Goal: Task Accomplishment & Management: Manage account settings

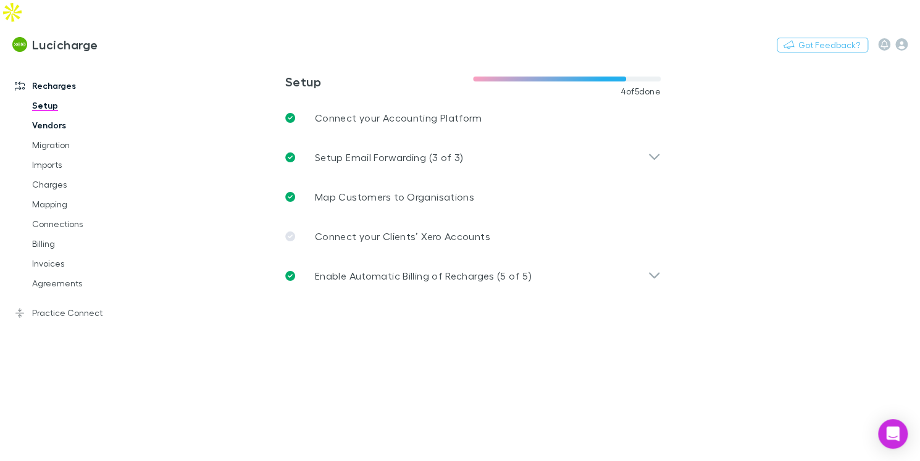
click at [38, 115] on link "Vendors" at bounding box center [86, 125] width 132 height 20
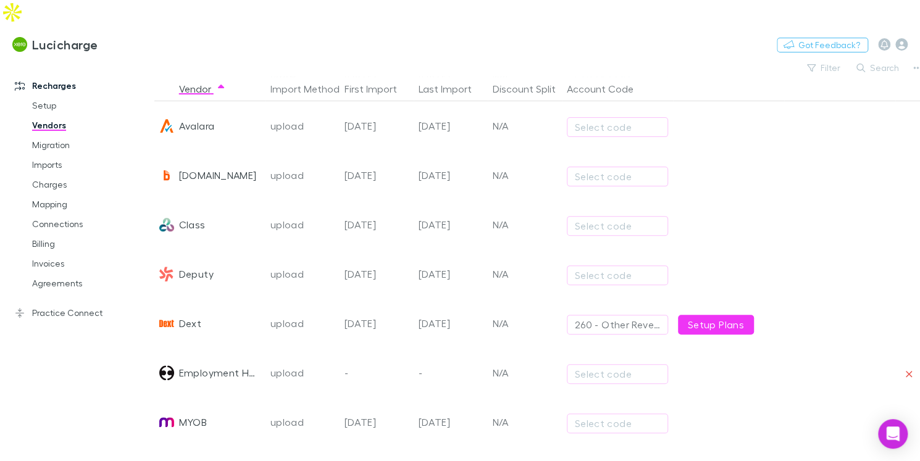
scroll to position [144, 0]
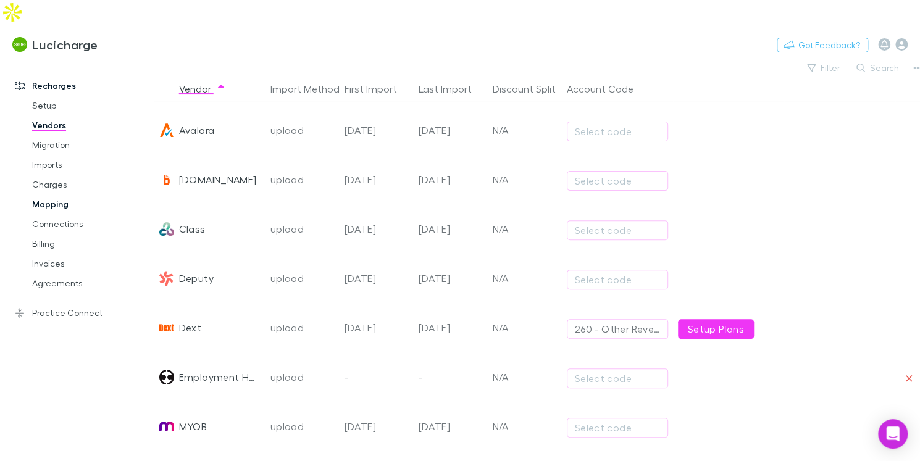
click at [23, 195] on link "Mapping" at bounding box center [86, 205] width 132 height 20
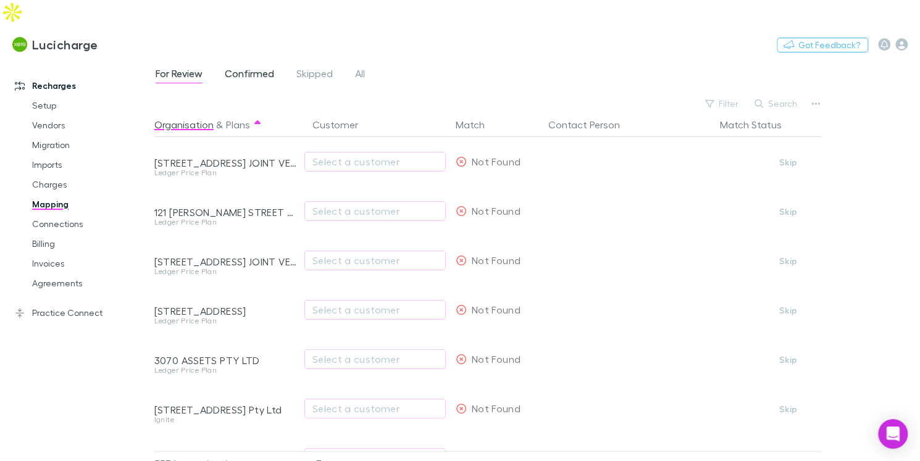
click at [241, 67] on span "Confirmed" at bounding box center [249, 75] width 49 height 16
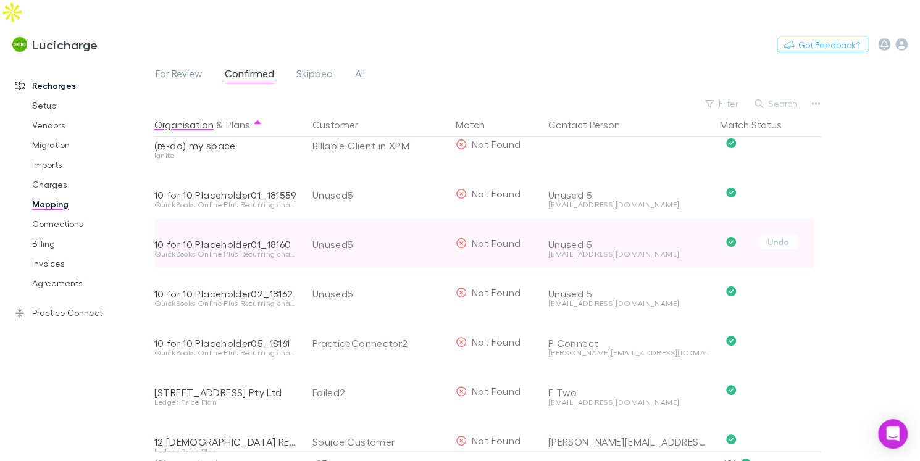
scroll to position [96, 0]
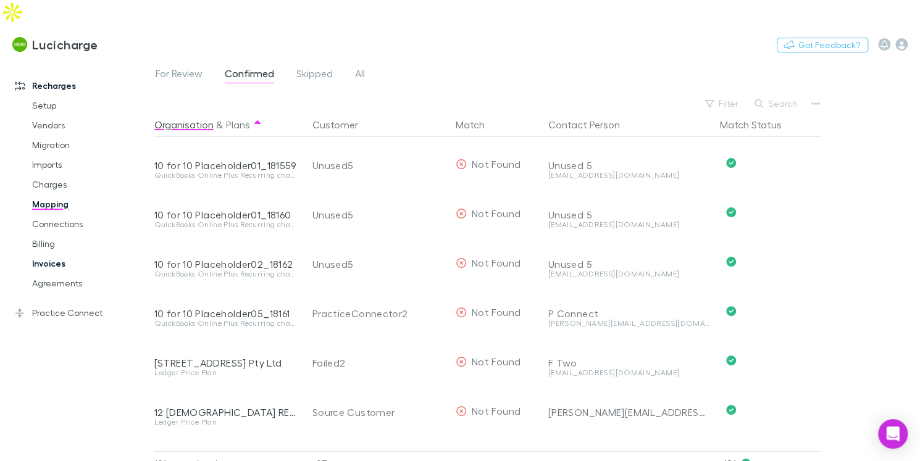
click at [72, 254] on link "Invoices" at bounding box center [86, 264] width 132 height 20
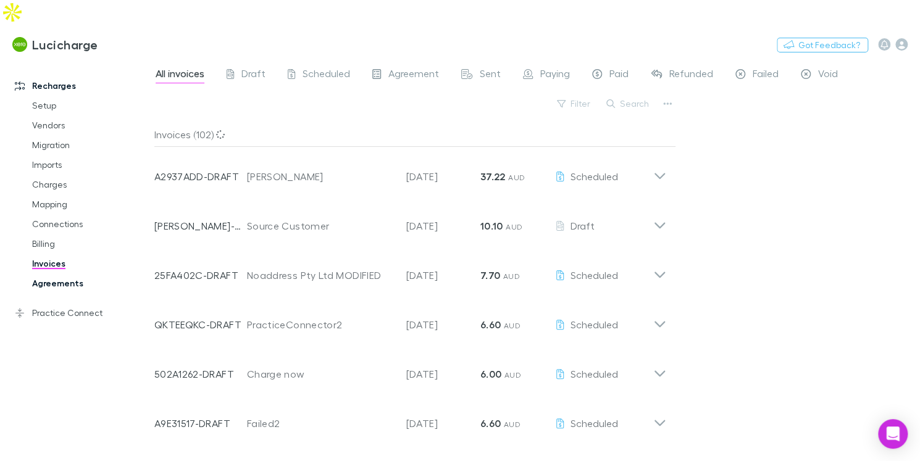
click at [75, 274] on link "Agreements" at bounding box center [86, 284] width 132 height 20
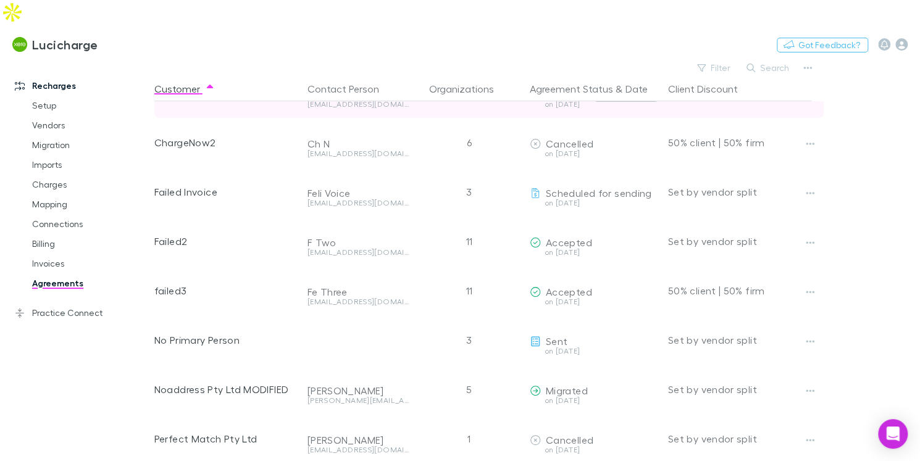
scroll to position [151, 0]
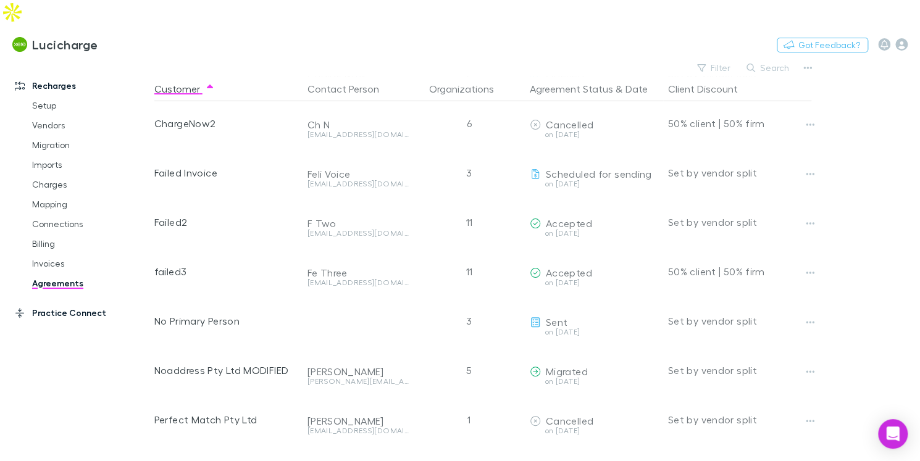
click at [72, 303] on link "Practice Connect" at bounding box center [76, 313] width 149 height 20
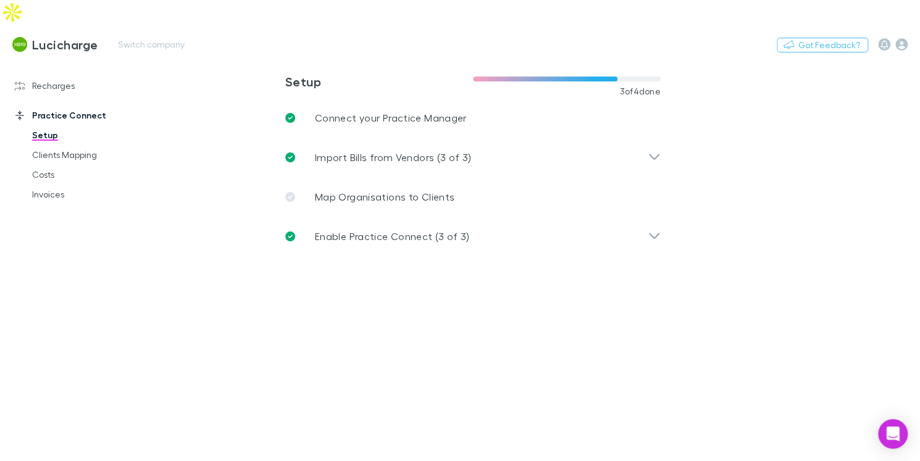
click at [417, 0] on html "**********" at bounding box center [460, 230] width 920 height 461
click at [127, 37] on button "Switch company" at bounding box center [152, 44] width 82 height 15
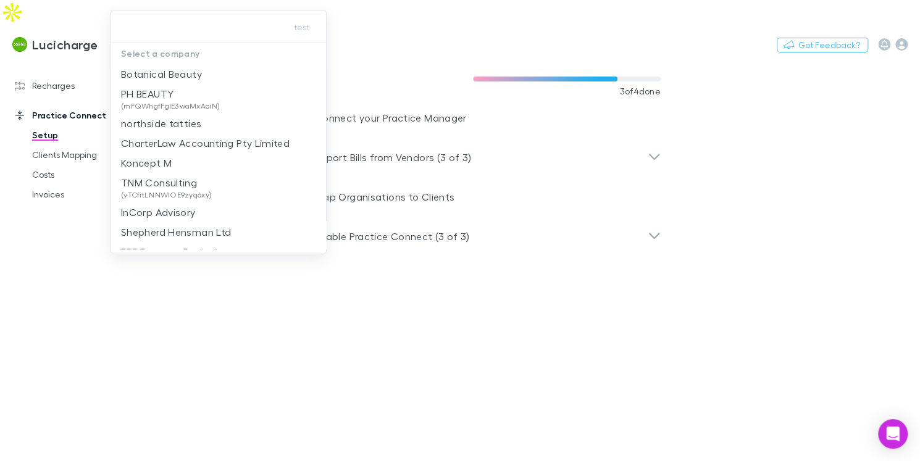
drag, startPoint x: 64, startPoint y: 161, endPoint x: 54, endPoint y: 110, distance: 52.2
click at [54, 110] on div at bounding box center [460, 230] width 920 height 461
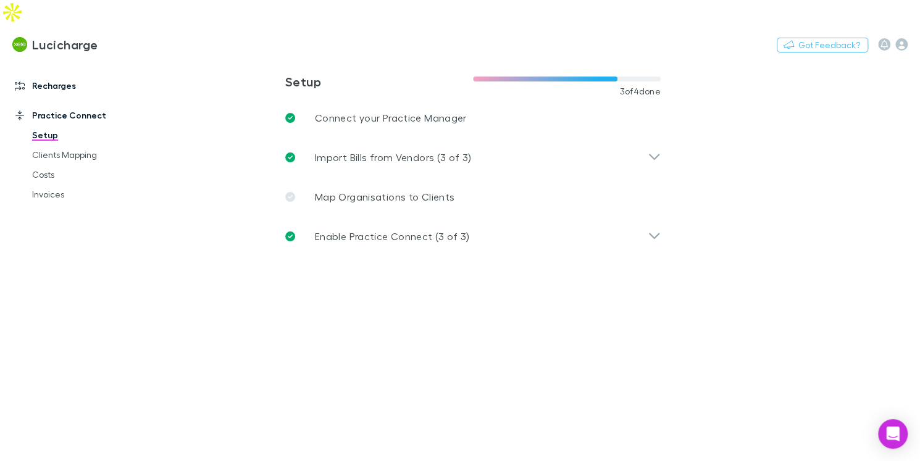
click at [46, 76] on link "Recharges" at bounding box center [76, 86] width 149 height 20
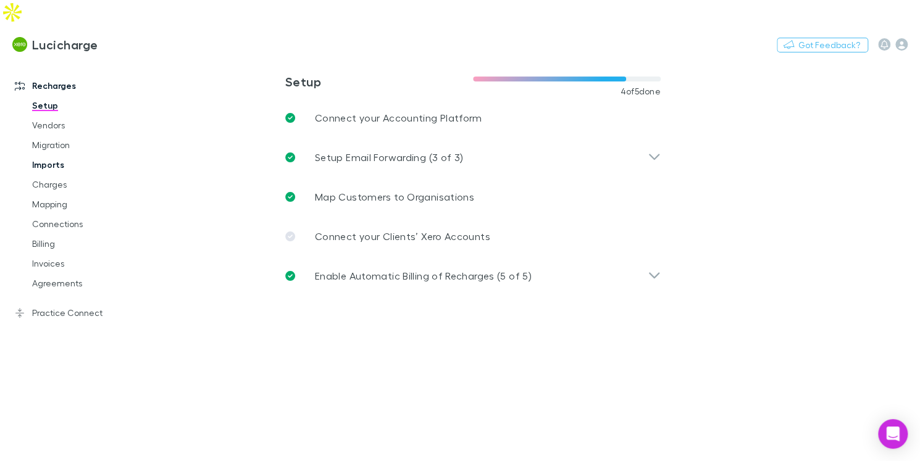
click at [52, 155] on link "Imports" at bounding box center [86, 165] width 132 height 20
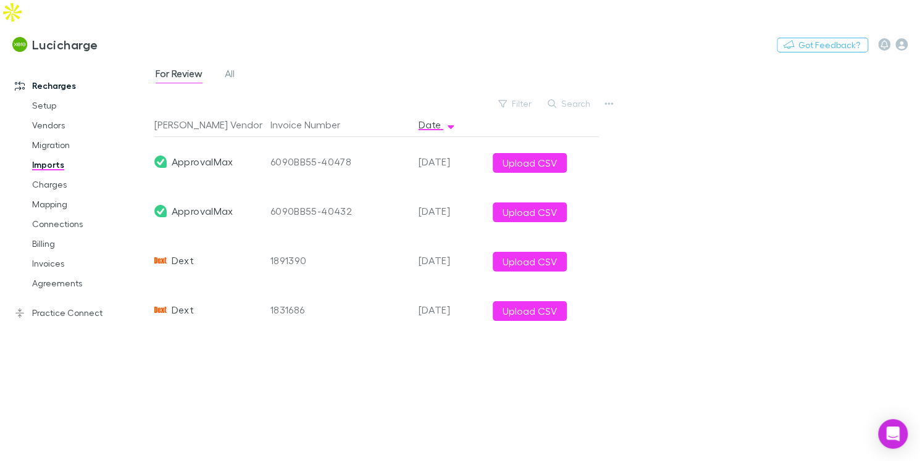
click at [617, 81] on div "For Review All Filter Search Rech Vendor Invoice Number Date ApprovalMax 6090BB…" at bounding box center [537, 272] width 766 height 427
click at [612, 102] on icon "button" at bounding box center [609, 103] width 9 height 2
click at [577, 105] on p "Custom CSV Import" at bounding box center [533, 103] width 150 height 15
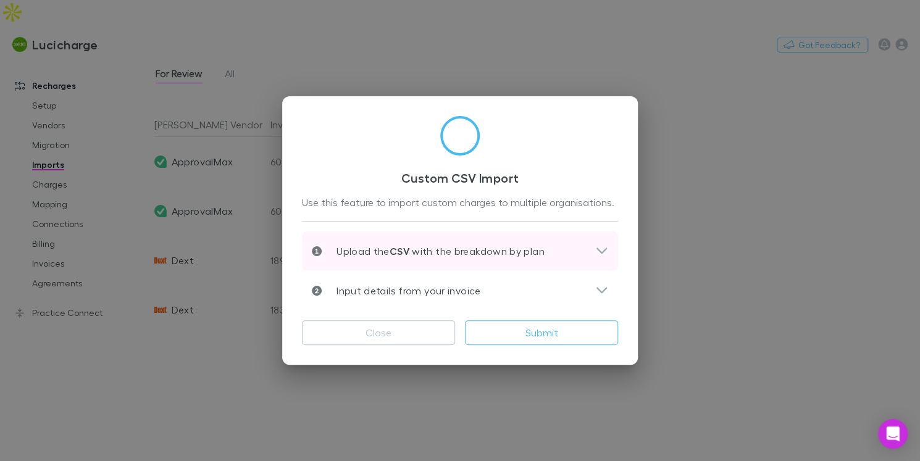
click at [454, 256] on p "Upload the CSV with the breakdown by plan" at bounding box center [433, 251] width 223 height 15
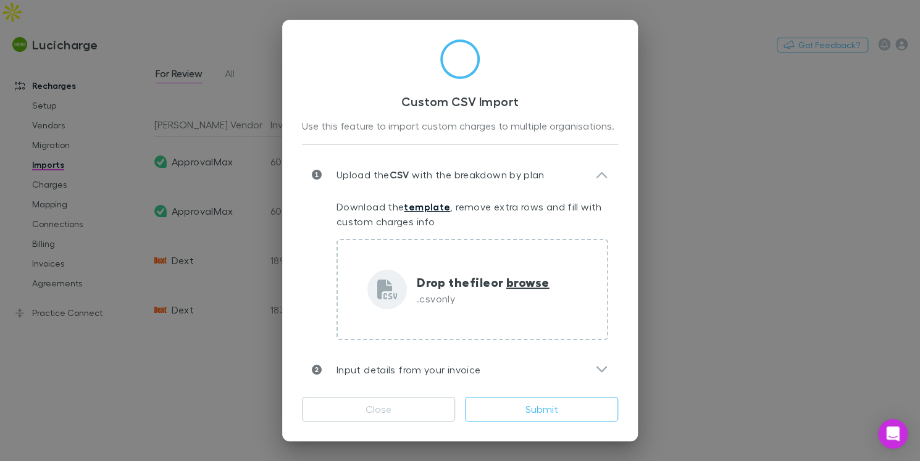
click at [424, 204] on link "template" at bounding box center [427, 207] width 46 height 12
click at [77, 188] on div "Custom CSV Import Use this feature to import custom charges to multiple organis…" at bounding box center [460, 230] width 920 height 461
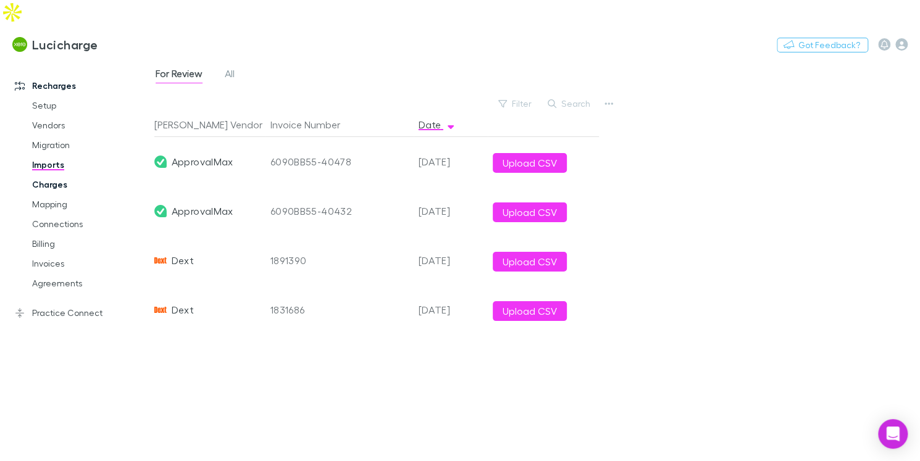
click at [61, 175] on link "Charges" at bounding box center [86, 185] width 132 height 20
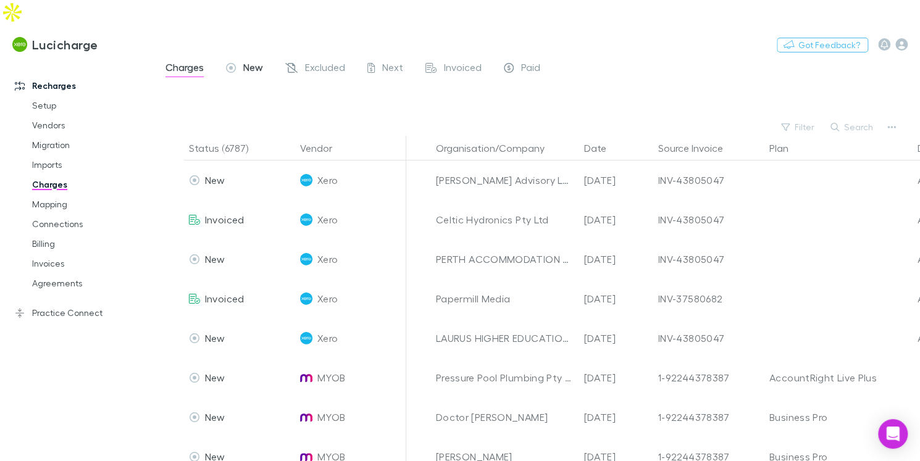
click at [253, 61] on span "New" at bounding box center [253, 69] width 20 height 16
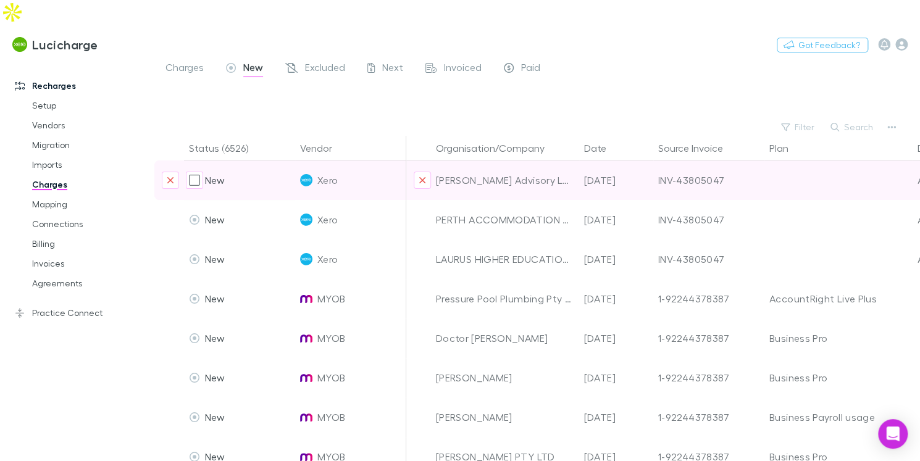
click at [226, 161] on div "New" at bounding box center [239, 181] width 111 height 40
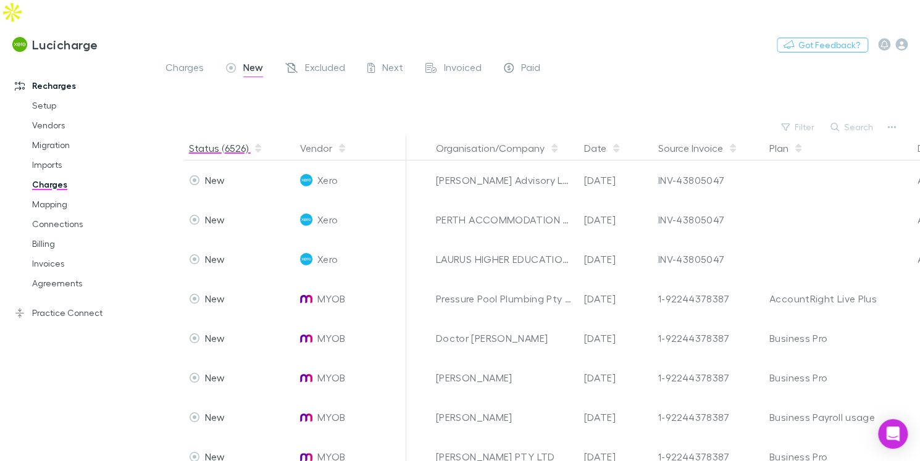
click at [228, 136] on button "Status (6526)" at bounding box center [226, 148] width 74 height 25
click at [387, 61] on span "Next" at bounding box center [392, 69] width 21 height 16
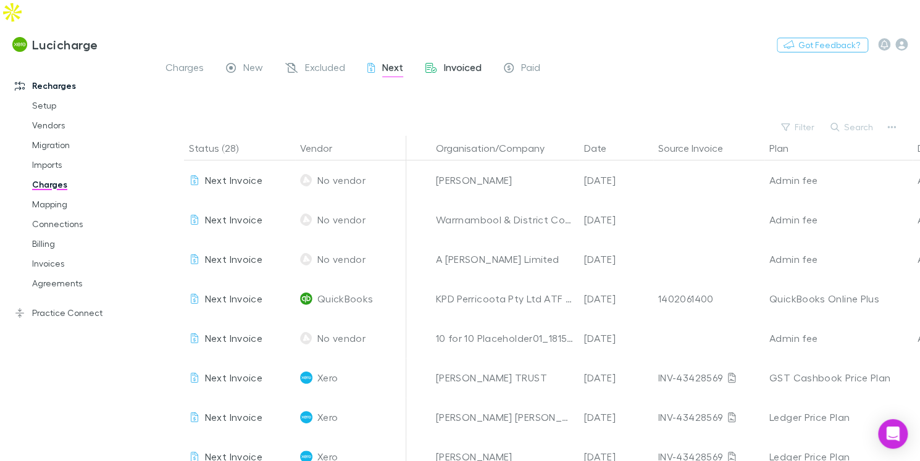
click at [445, 59] on link "Invoiced" at bounding box center [453, 69] width 59 height 20
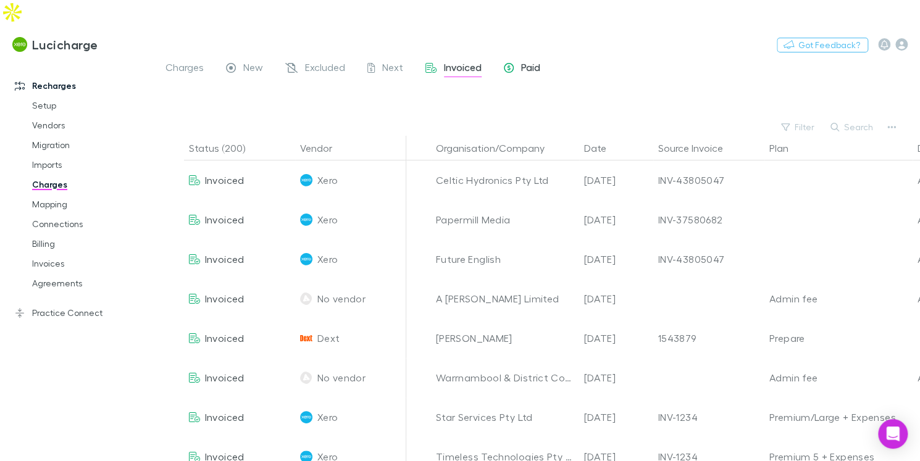
click at [512, 63] on icon at bounding box center [509, 69] width 10 height 13
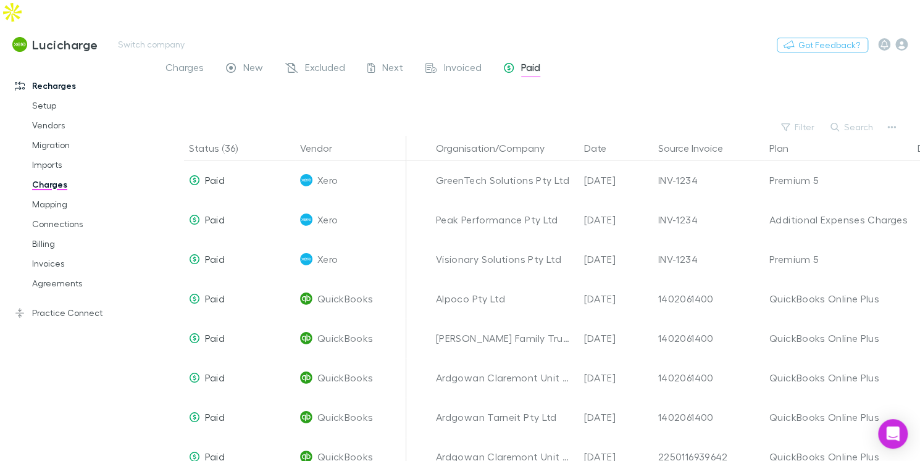
click at [59, 37] on h3 "Lucicharge" at bounding box center [65, 44] width 66 height 15
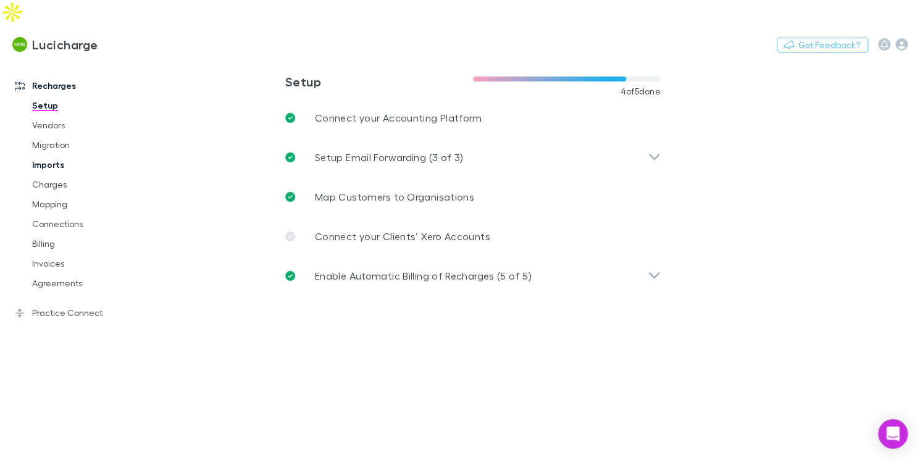
click at [61, 155] on link "Imports" at bounding box center [86, 165] width 132 height 20
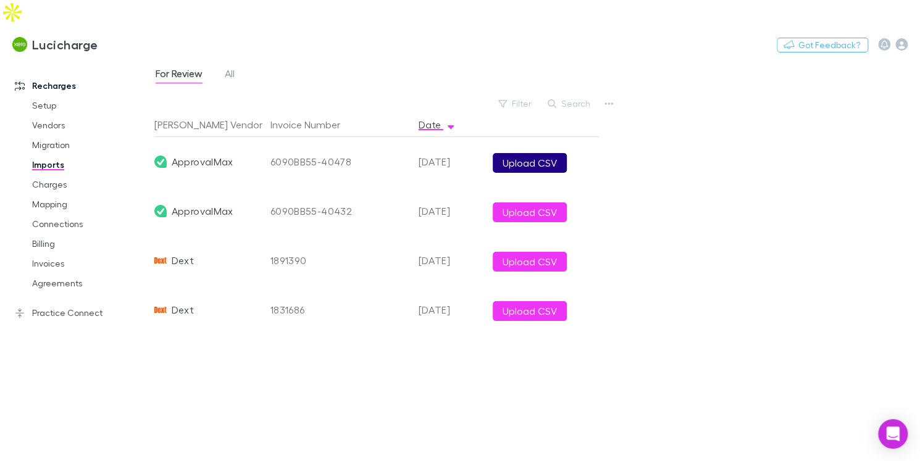
click at [509, 153] on button "Upload CSV" at bounding box center [530, 163] width 74 height 20
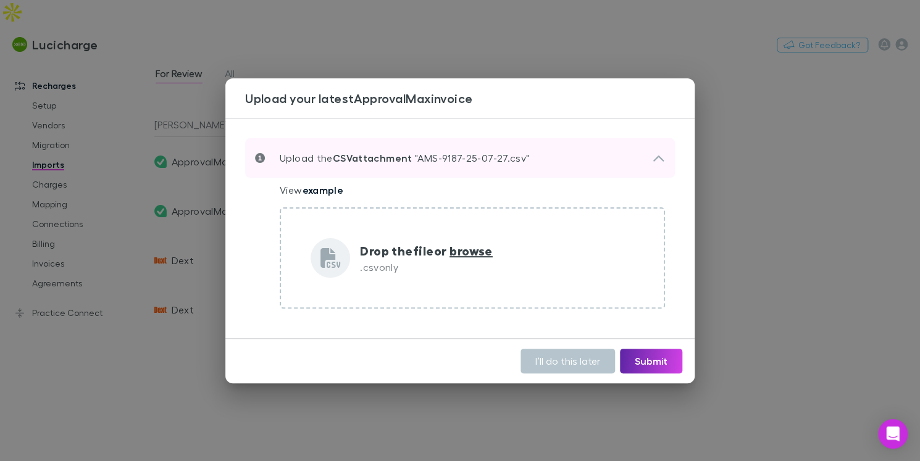
click at [635, 157] on div "Upload the CSV attachment "AMS-9187-25-07-27.csv"" at bounding box center [453, 158] width 397 height 15
click at [654, 157] on icon at bounding box center [658, 158] width 13 height 15
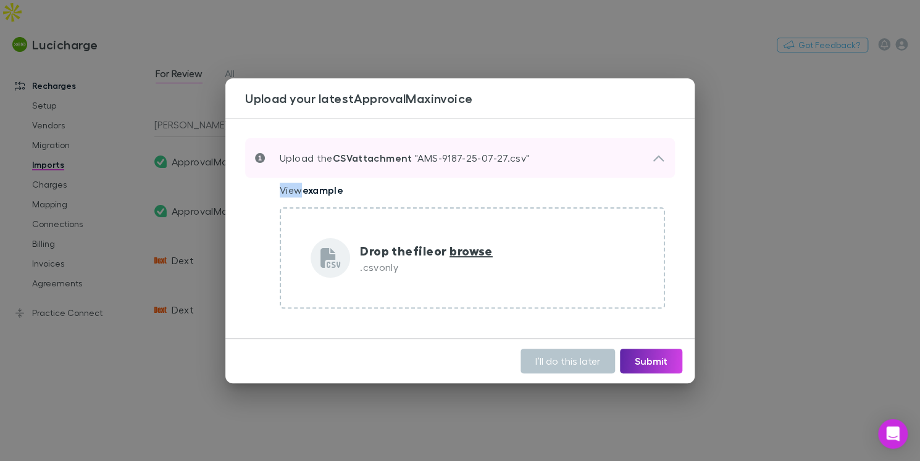
click at [654, 157] on icon at bounding box center [658, 158] width 13 height 15
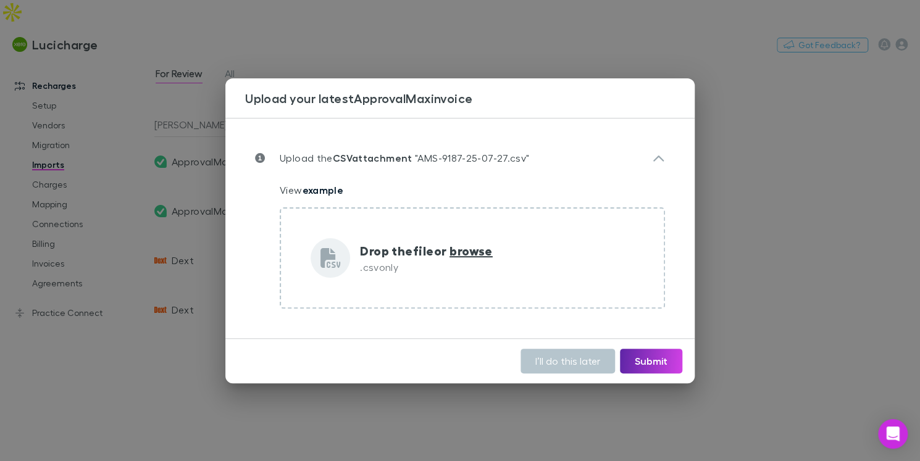
click at [692, 180] on div "Upload the CSV attachment "AMS-9187-25-07-27.csv" View example Drop the file or…" at bounding box center [459, 228] width 469 height 221
click at [756, 172] on div "Upload your latest ApprovalMax invoice Upload the CSV attachment "AMS-9187-25-0…" at bounding box center [460, 230] width 920 height 461
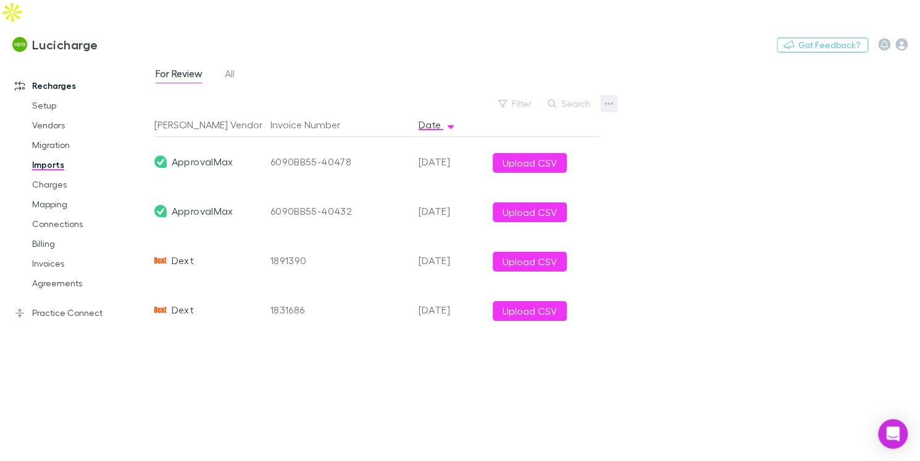
click at [616, 95] on button "button" at bounding box center [608, 103] width 17 height 17
click at [588, 103] on p "Custom CSV Import" at bounding box center [533, 103] width 150 height 15
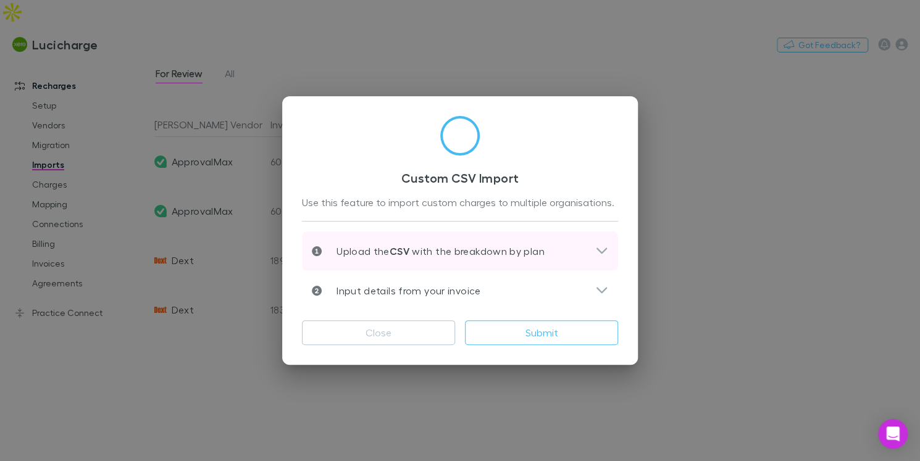
click at [483, 246] on p "Upload the CSV with the breakdown by plan" at bounding box center [433, 251] width 223 height 15
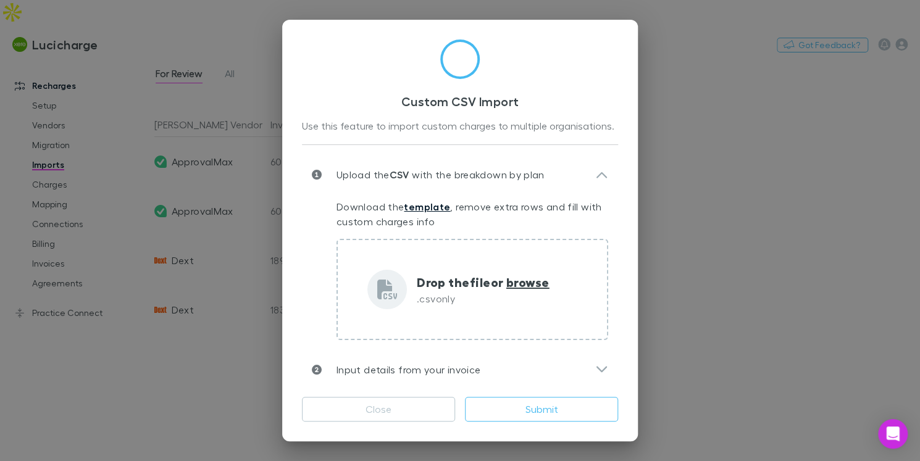
click at [437, 207] on link "template" at bounding box center [427, 207] width 46 height 12
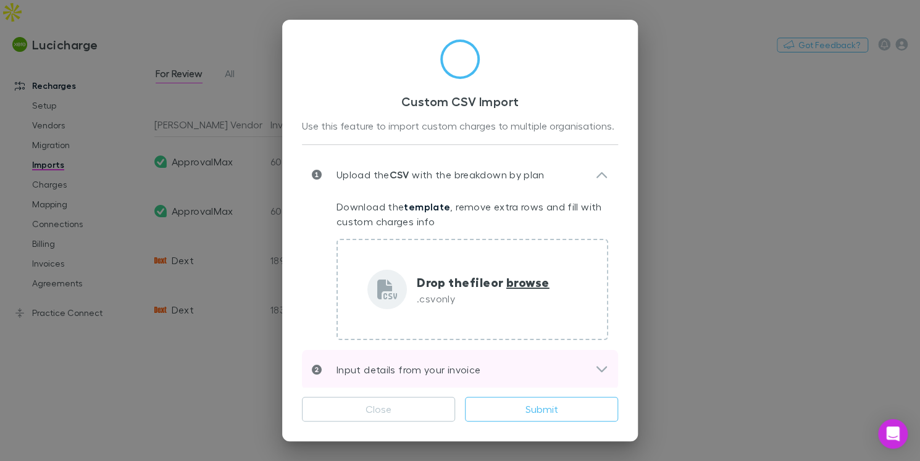
click at [613, 367] on div "Input details from your invoice" at bounding box center [460, 370] width 316 height 40
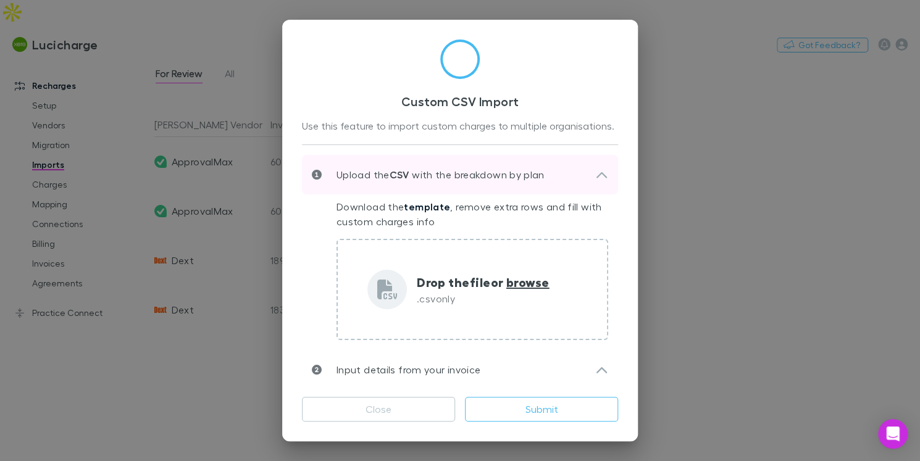
click at [599, 177] on icon at bounding box center [601, 174] width 13 height 15
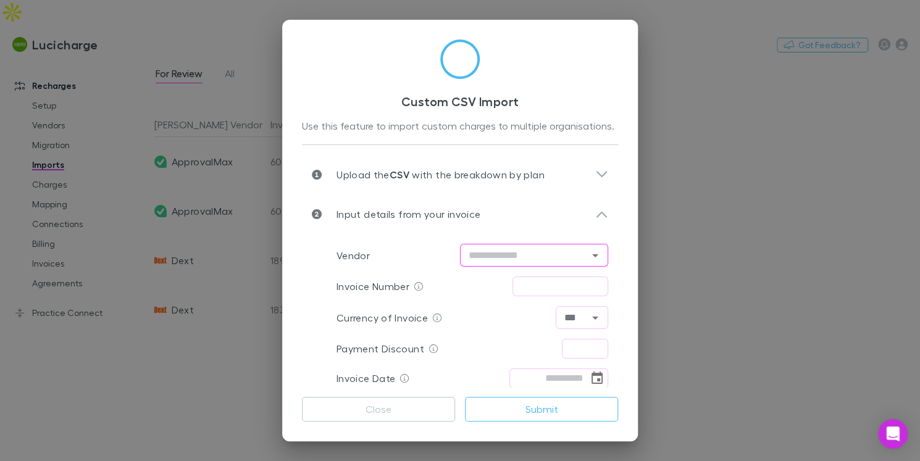
click at [585, 249] on div "​" at bounding box center [534, 255] width 148 height 23
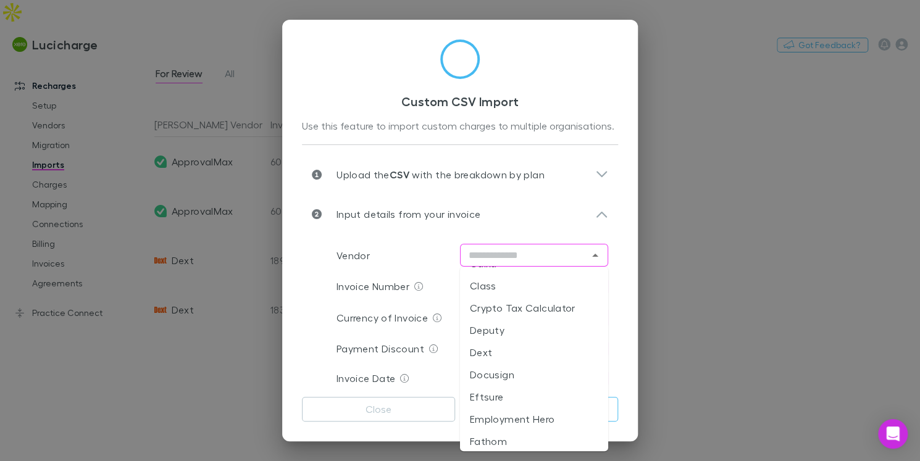
scroll to position [269, 0]
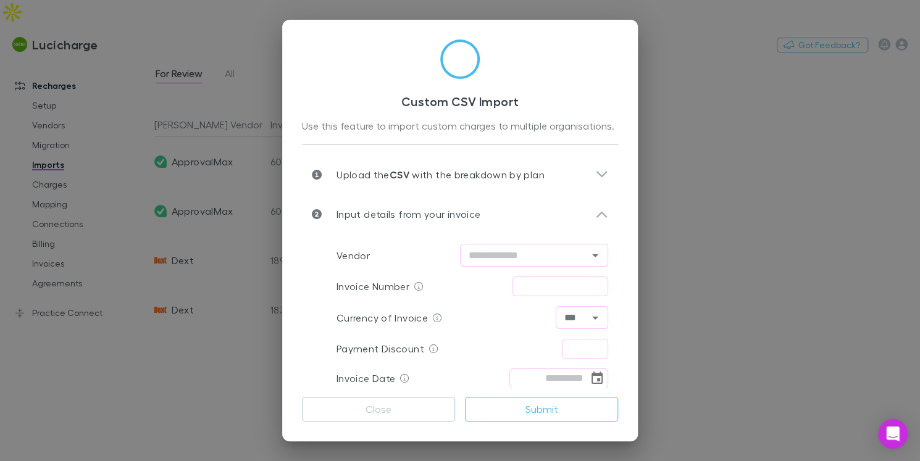
click at [200, 40] on div "Custom CSV Import Use this feature to import custom charges to multiple organis…" at bounding box center [460, 230] width 920 height 461
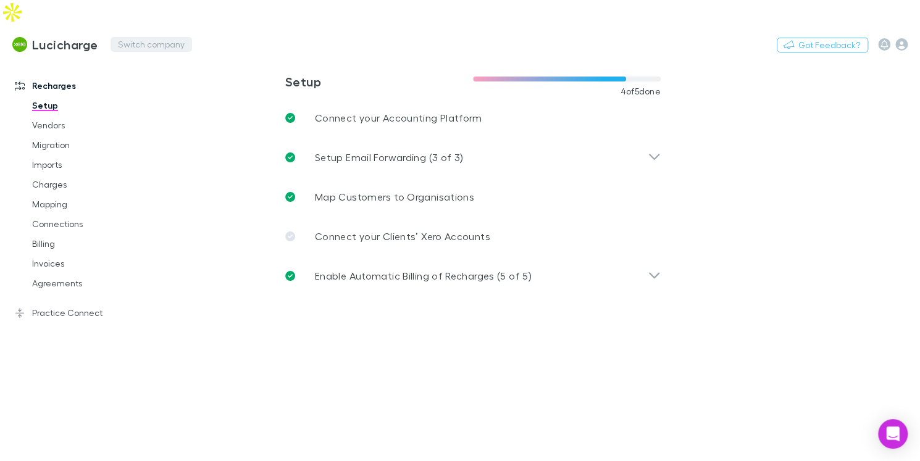
click at [128, 37] on button "Switch company" at bounding box center [152, 44] width 82 height 15
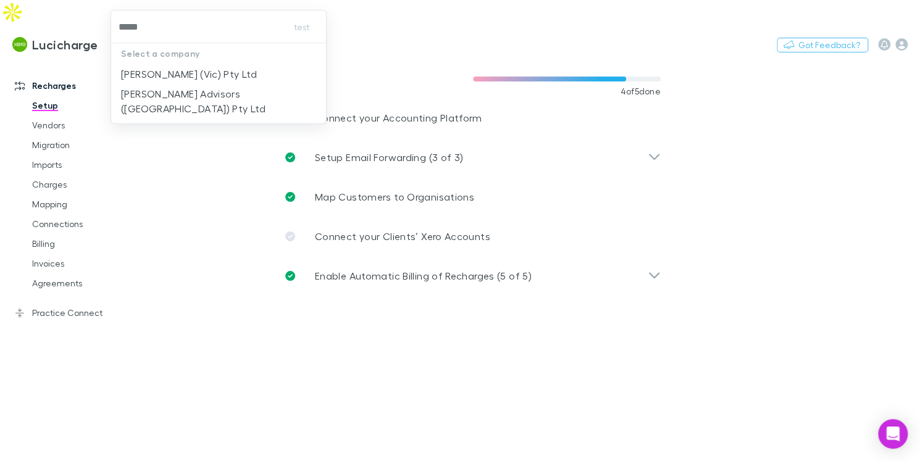
type input "*****"
click at [214, 243] on div "test Select a company William Buck (Vic) Pty Ltd William Buck Advisors (WA) Pty…" at bounding box center [460, 230] width 920 height 461
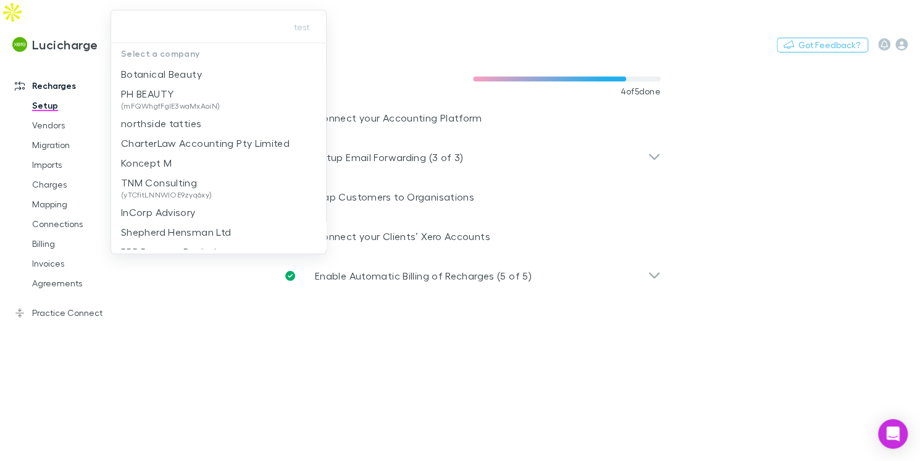
click at [220, 298] on div at bounding box center [460, 230] width 920 height 461
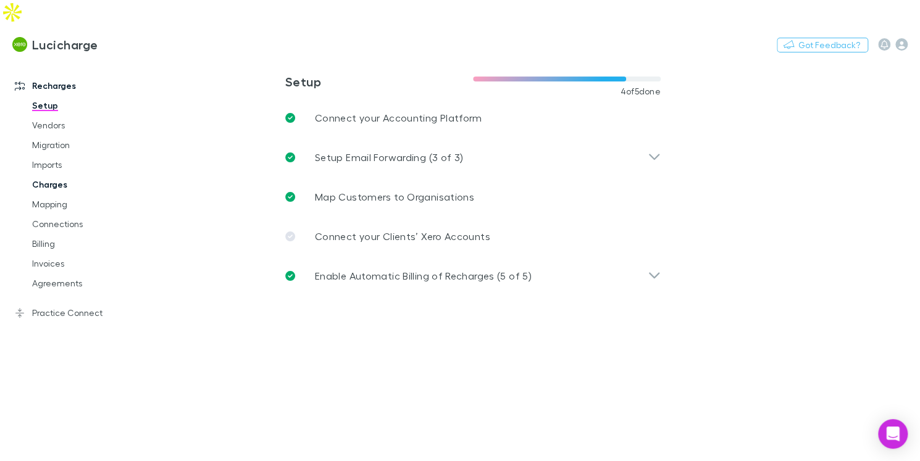
click at [54, 175] on link "Charges" at bounding box center [86, 185] width 132 height 20
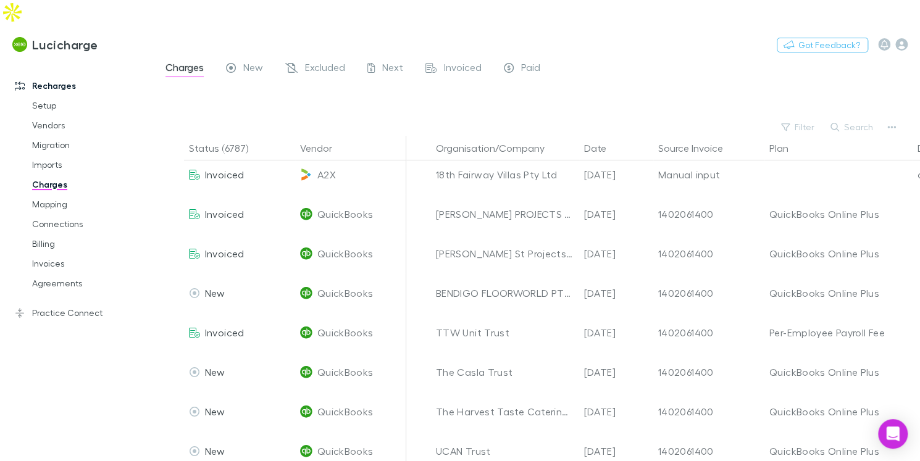
scroll to position [4315, 0]
click at [66, 115] on link "Vendors" at bounding box center [86, 125] width 132 height 20
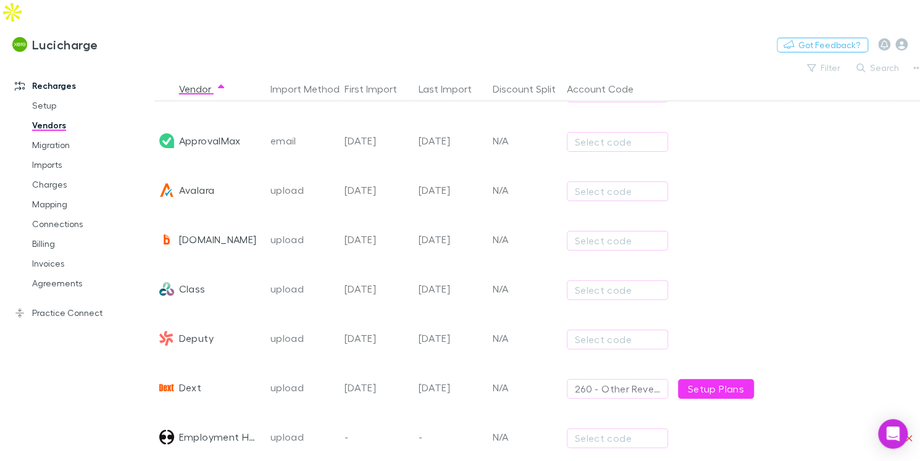
scroll to position [80, 0]
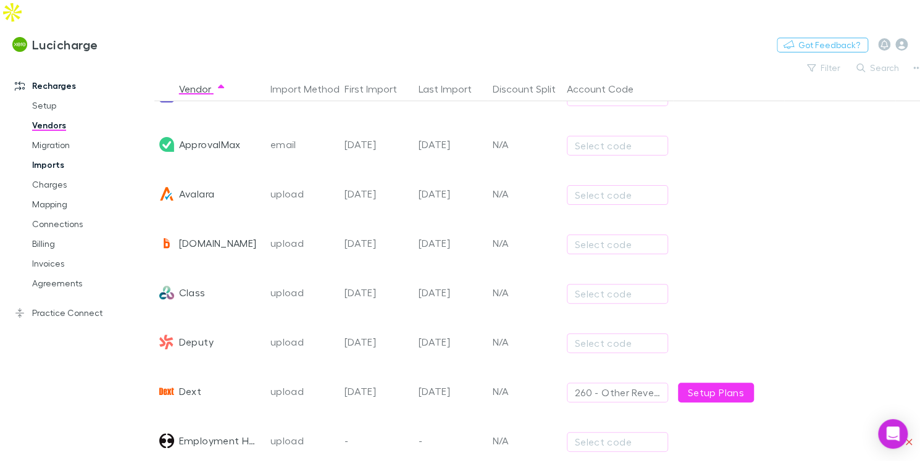
click at [73, 155] on link "Imports" at bounding box center [86, 165] width 132 height 20
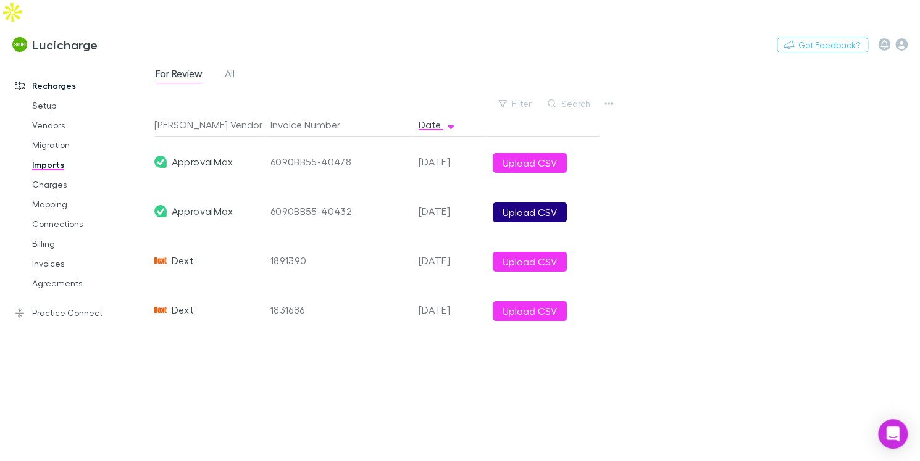
click at [522, 203] on button "Upload CSV" at bounding box center [530, 213] width 74 height 20
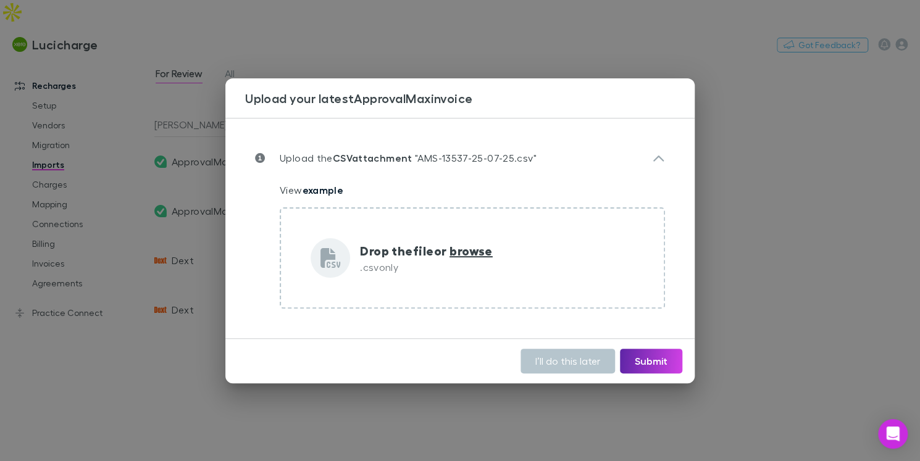
click at [756, 178] on div "Upload your latest ApprovalMax invoice Upload the CSV attachment "AMS-13537-25-…" at bounding box center [460, 230] width 920 height 461
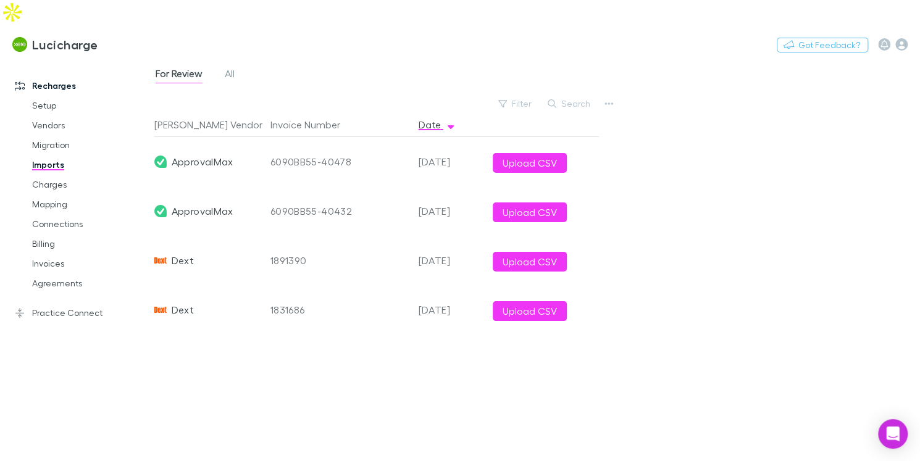
click at [526, 251] on div "Upload CSV" at bounding box center [543, 260] width 111 height 49
click at [519, 252] on button "Upload CSV" at bounding box center [530, 262] width 74 height 20
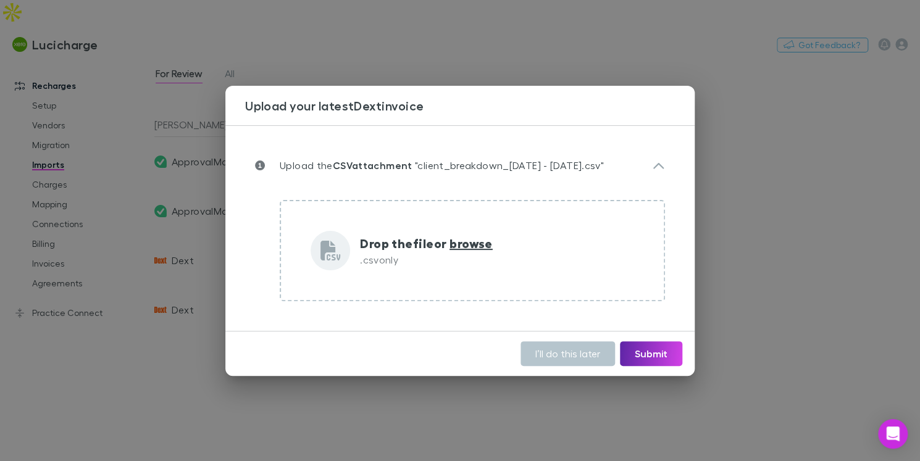
click at [772, 154] on div "Upload your latest Dext invoice Upload the CSV attachment "client_breakdown_2 J…" at bounding box center [460, 230] width 920 height 461
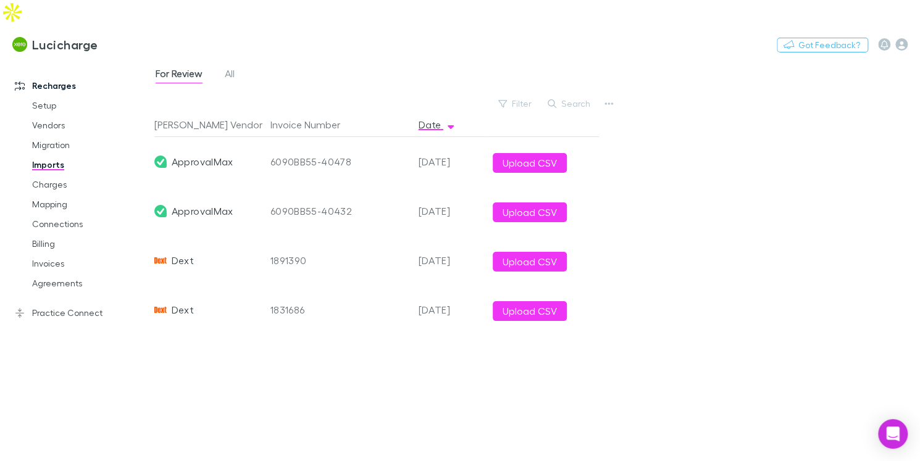
click at [666, 181] on div "For Review All Filter Search Rech Vendor Invoice Number Date ApprovalMax 6090BB…" at bounding box center [537, 272] width 766 height 427
click at [67, 96] on link "Setup" at bounding box center [86, 106] width 132 height 20
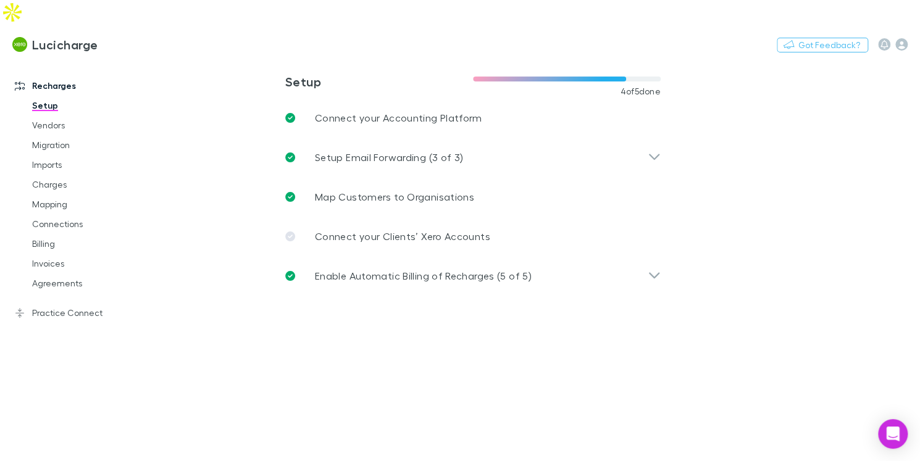
click at [67, 96] on link "Setup" at bounding box center [86, 106] width 132 height 20
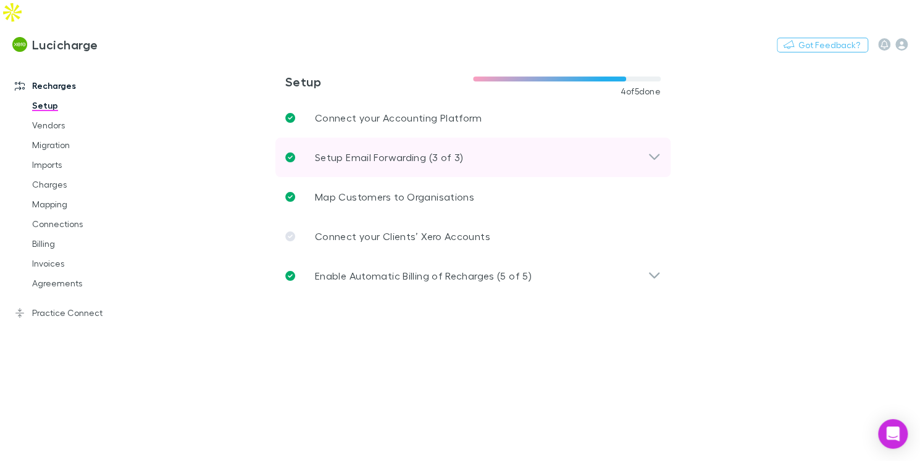
click at [658, 138] on div "Setup Email Forwarding (3 of 3)" at bounding box center [472, 158] width 395 height 40
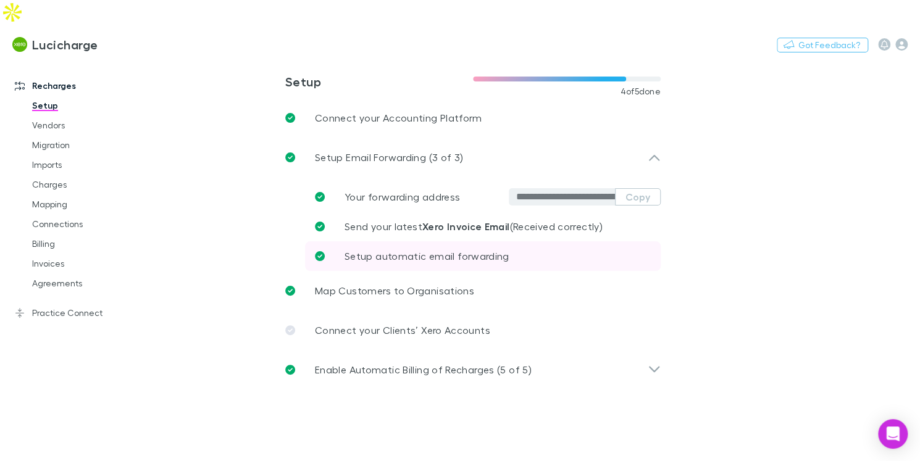
click at [495, 250] on span "Setup automatic email forwarding" at bounding box center [427, 256] width 165 height 12
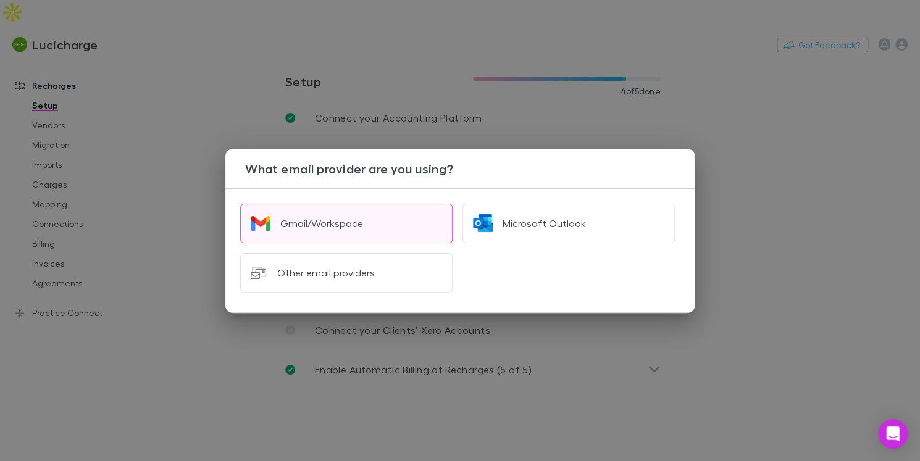
click at [374, 231] on button "Gmail/Workspace" at bounding box center [346, 224] width 212 height 40
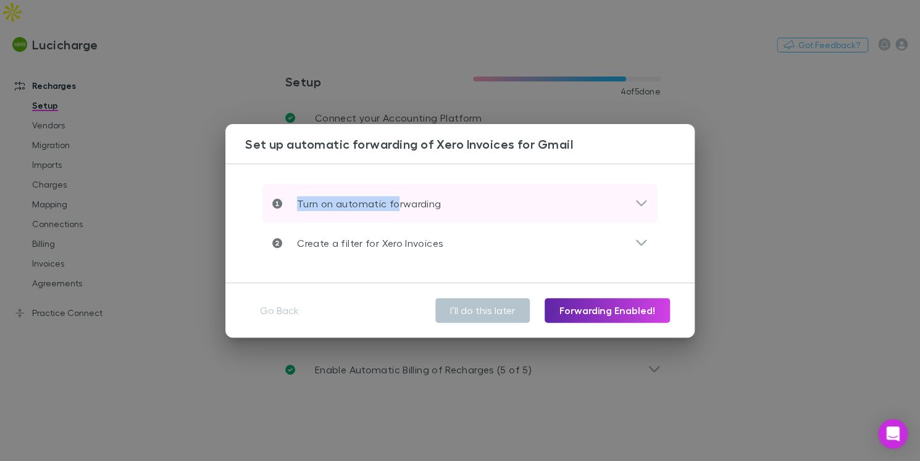
click at [396, 193] on div "Turn on automatic forwarding" at bounding box center [459, 204] width 395 height 40
click at [401, 202] on p "Turn on automatic forwarding" at bounding box center [361, 203] width 159 height 15
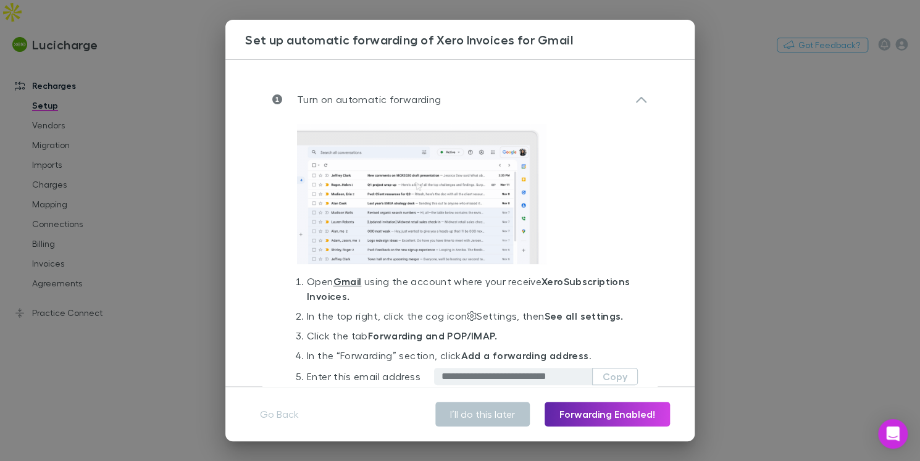
click at [134, 137] on div "**********" at bounding box center [460, 230] width 920 height 461
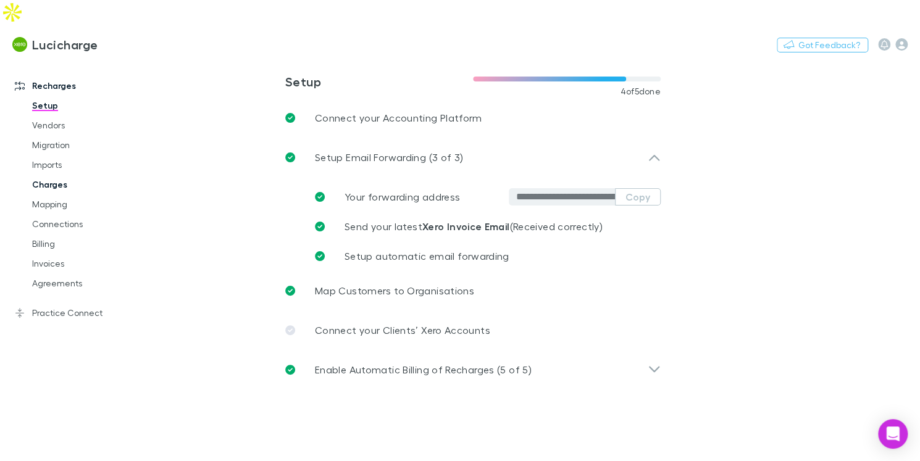
click at [57, 175] on link "Charges" at bounding box center [86, 185] width 132 height 20
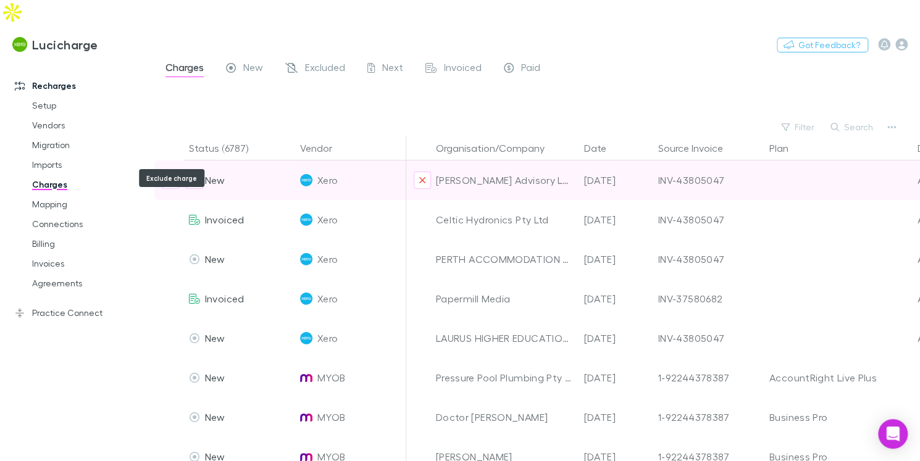
click at [171, 175] on icon "Exclude charge" at bounding box center [170, 180] width 7 height 10
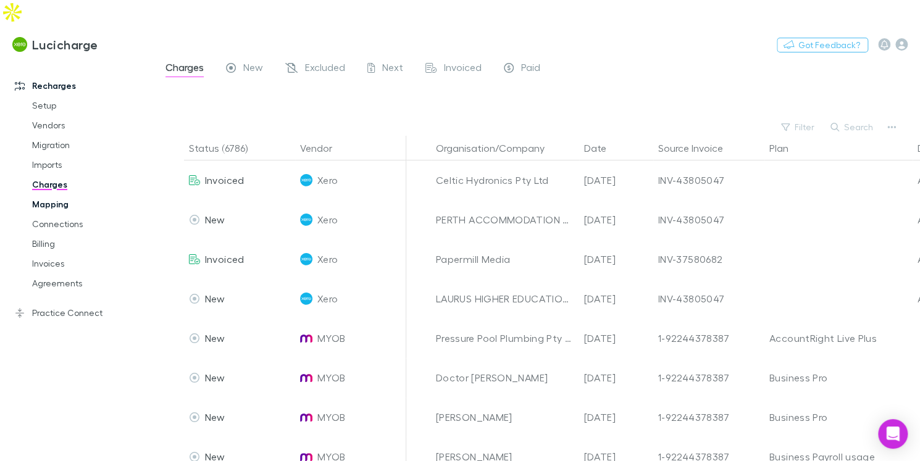
click at [59, 195] on link "Mapping" at bounding box center [86, 205] width 132 height 20
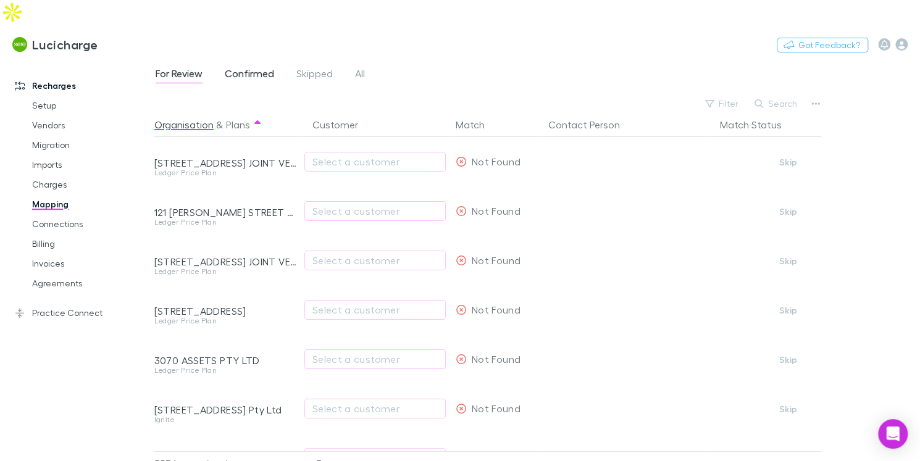
click at [245, 67] on span "Confirmed" at bounding box center [249, 75] width 49 height 16
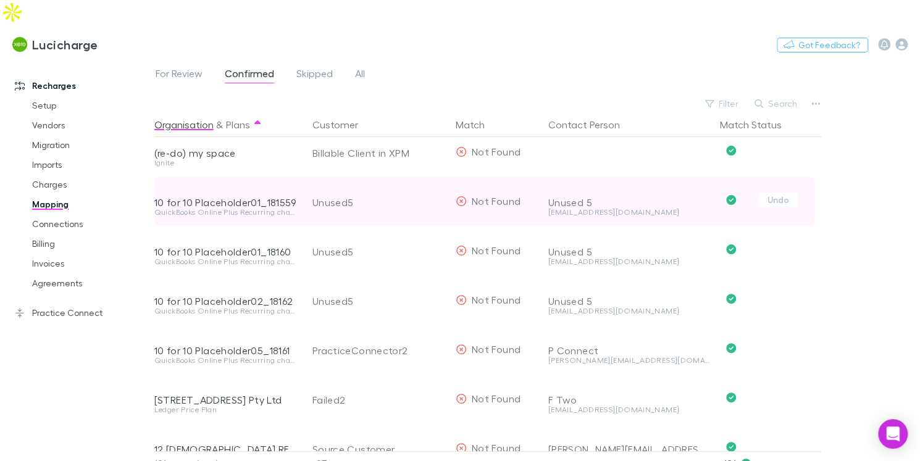
scroll to position [69, 0]
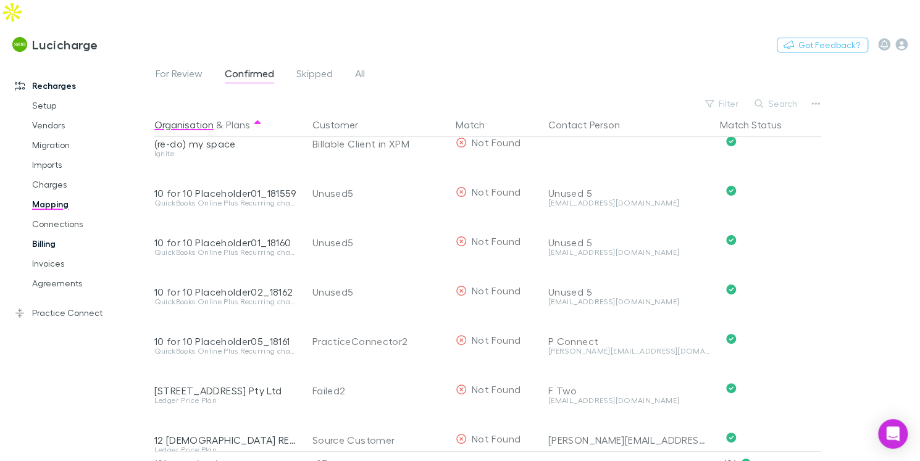
click at [46, 234] on link "Billing" at bounding box center [86, 244] width 132 height 20
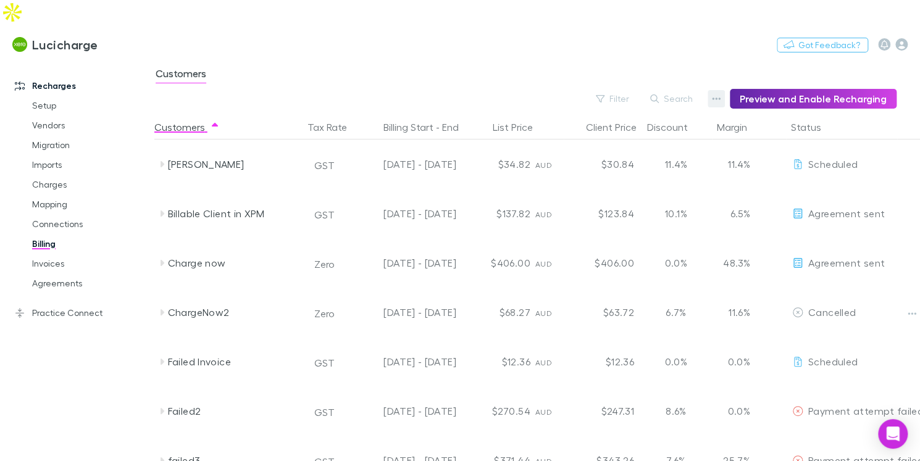
click at [721, 98] on icon "button" at bounding box center [716, 99] width 9 height 2
click at [588, 109] on p "Discount Split" at bounding box center [646, 114] width 150 height 15
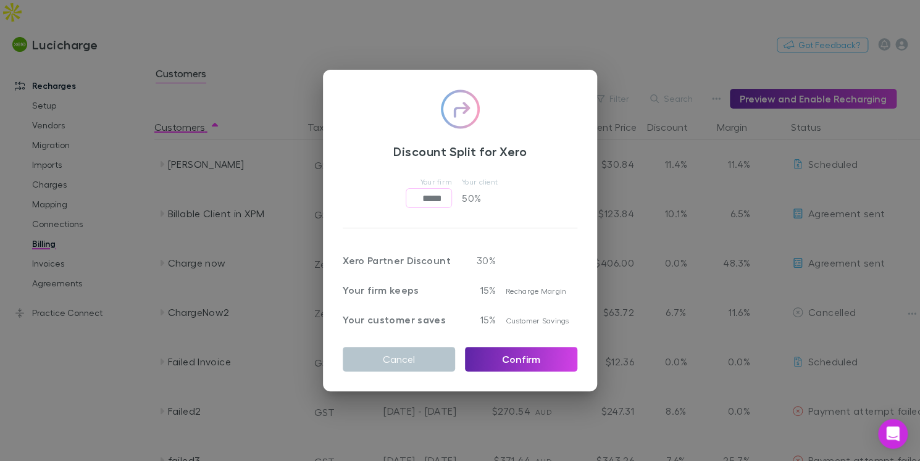
click at [262, 67] on div "Discount Split for Xero Your firm ***** ​ Your client 50 % Xero Partner Discoun…" at bounding box center [460, 230] width 920 height 461
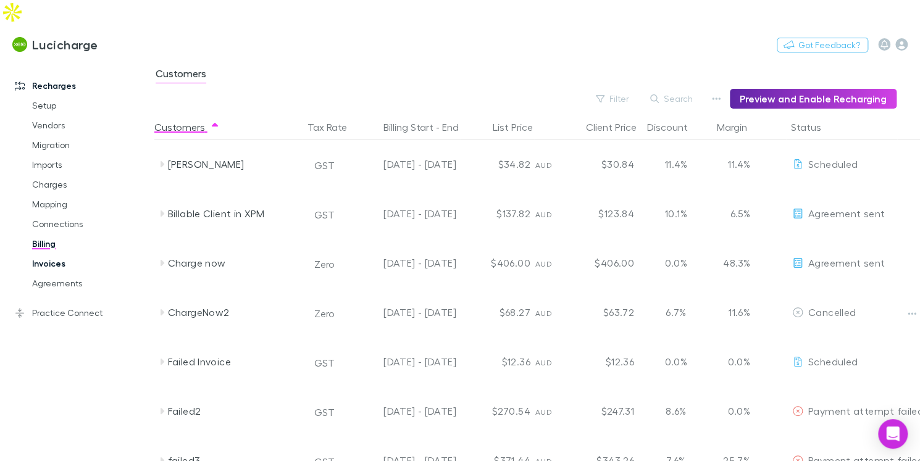
click at [56, 254] on link "Invoices" at bounding box center [86, 264] width 132 height 20
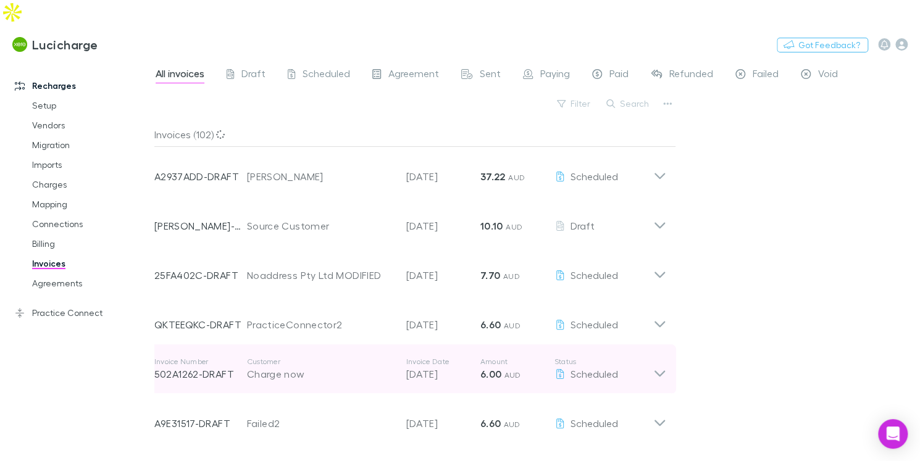
scroll to position [66, 0]
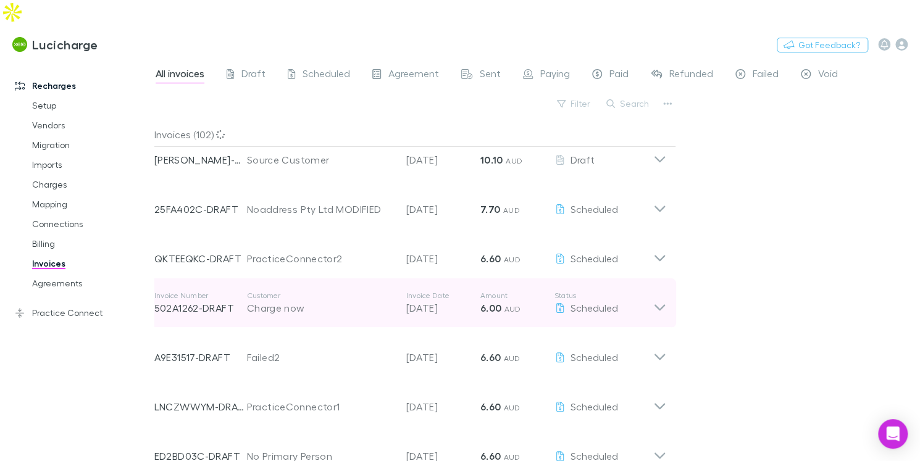
click at [290, 301] on div "Charge now" at bounding box center [320, 308] width 147 height 15
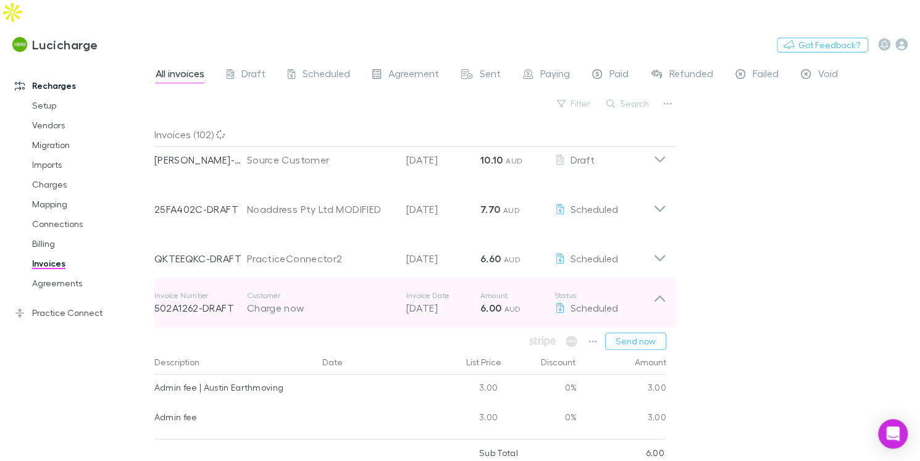
click at [290, 301] on div "Charge now" at bounding box center [320, 308] width 147 height 15
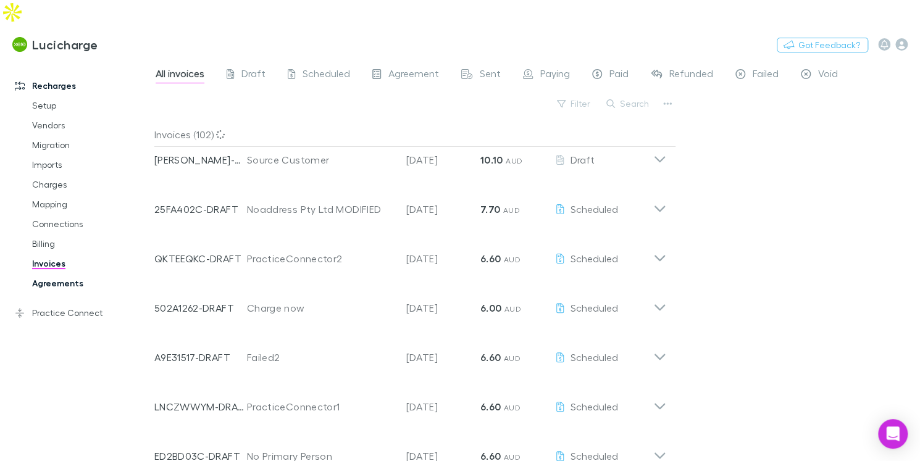
click at [47, 274] on link "Agreements" at bounding box center [86, 284] width 132 height 20
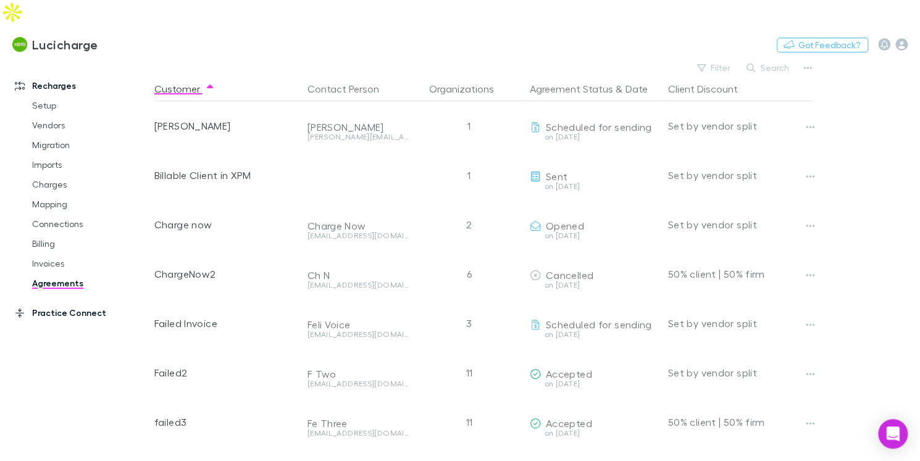
click at [90, 303] on link "Practice Connect" at bounding box center [76, 313] width 149 height 20
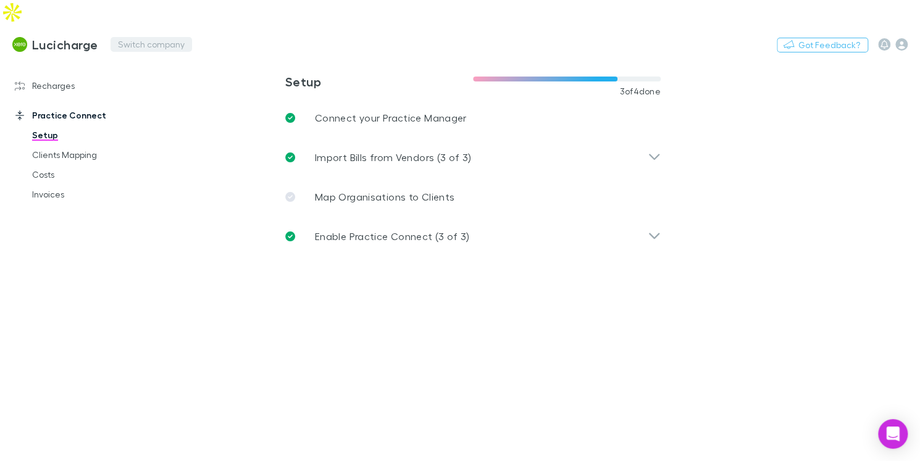
click at [156, 37] on button "Switch company" at bounding box center [152, 44] width 82 height 15
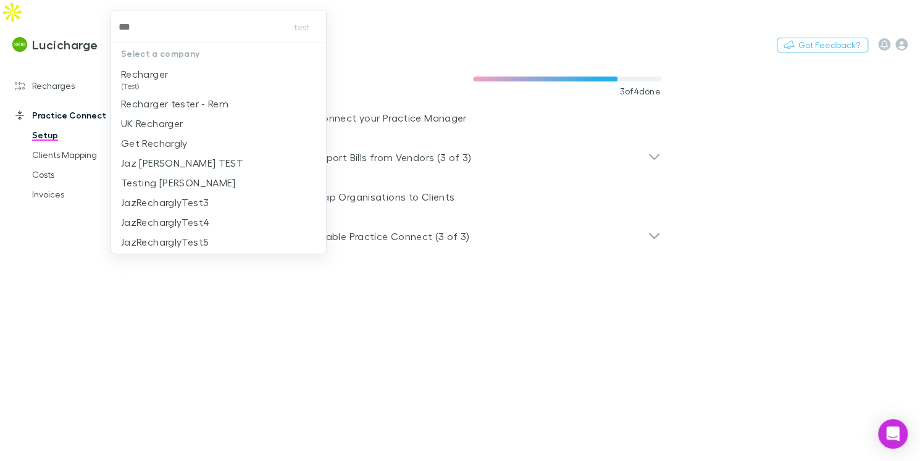
type input "****"
click at [166, 74] on p "Recharger" at bounding box center [144, 74] width 47 height 15
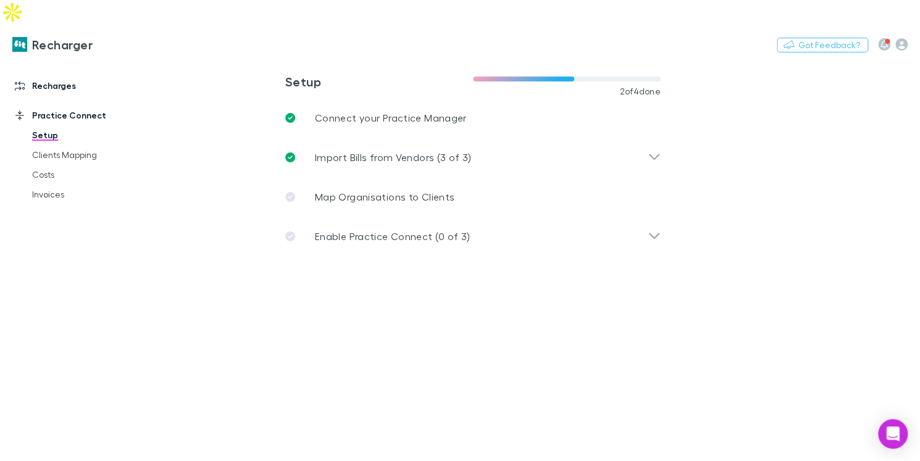
click at [54, 76] on link "Recharges" at bounding box center [76, 86] width 149 height 20
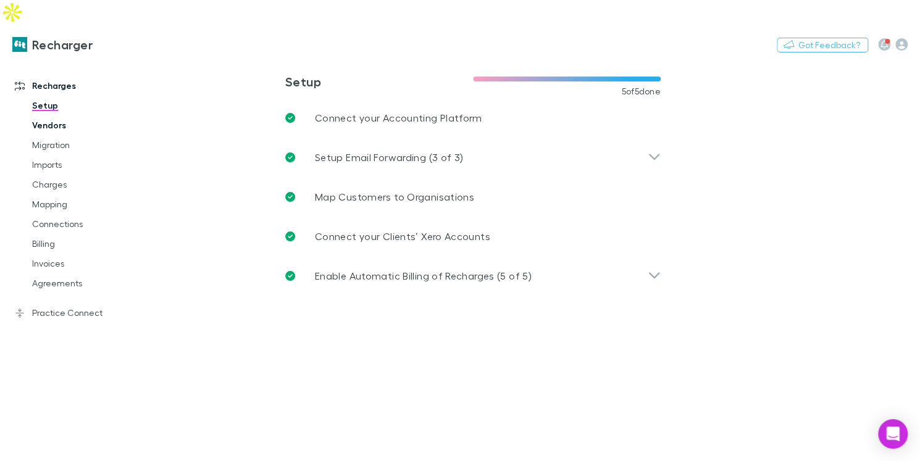
click at [59, 115] on link "Vendors" at bounding box center [86, 125] width 132 height 20
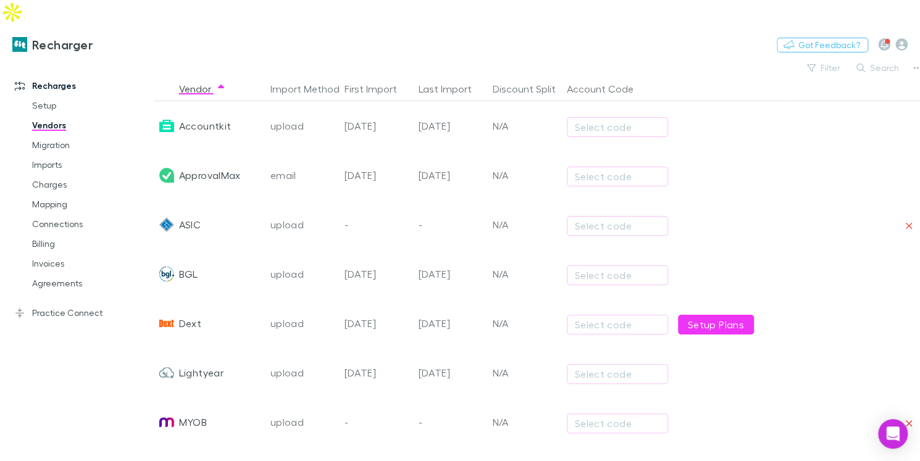
scroll to position [46, 0]
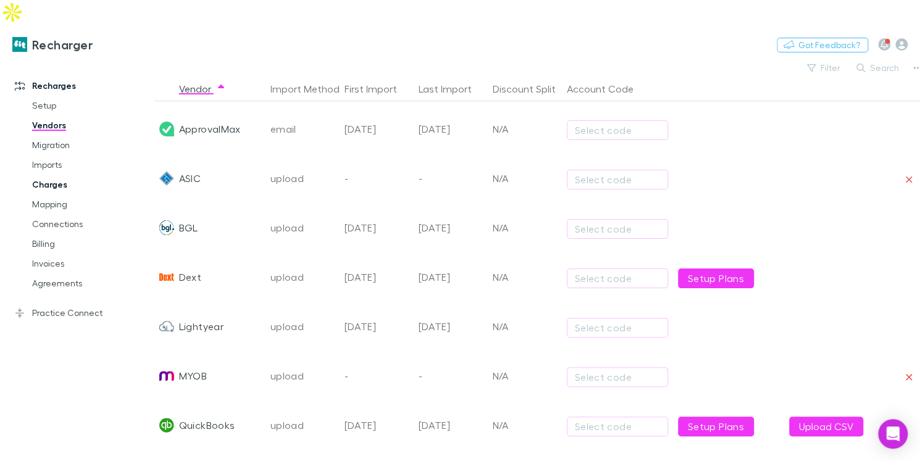
click at [62, 175] on link "Charges" at bounding box center [86, 185] width 132 height 20
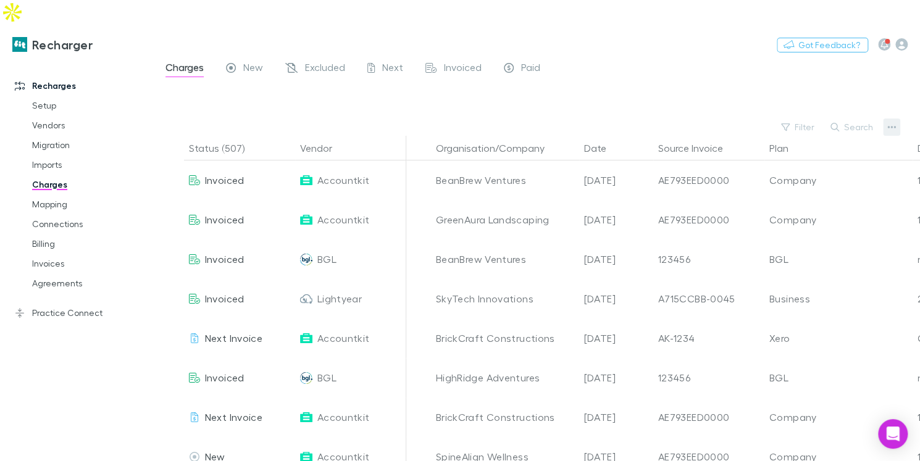
click at [895, 122] on icon "button" at bounding box center [891, 127] width 9 height 10
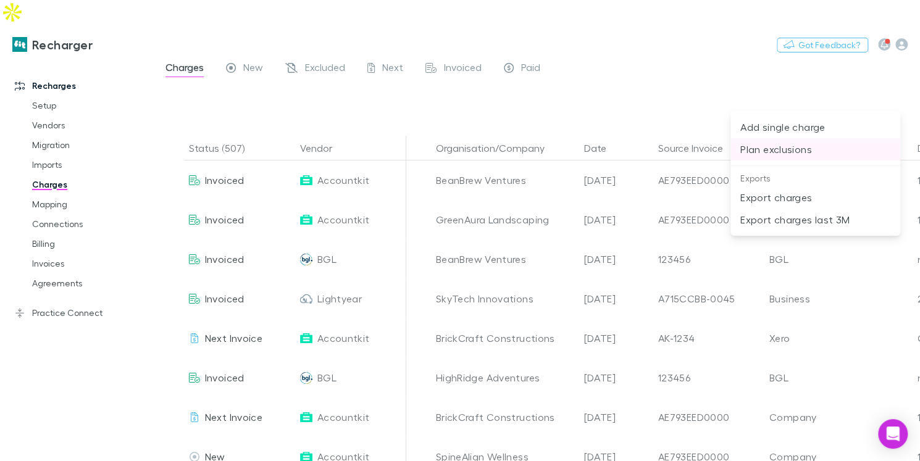
click at [805, 157] on li "Plan exclusions" at bounding box center [815, 149] width 170 height 22
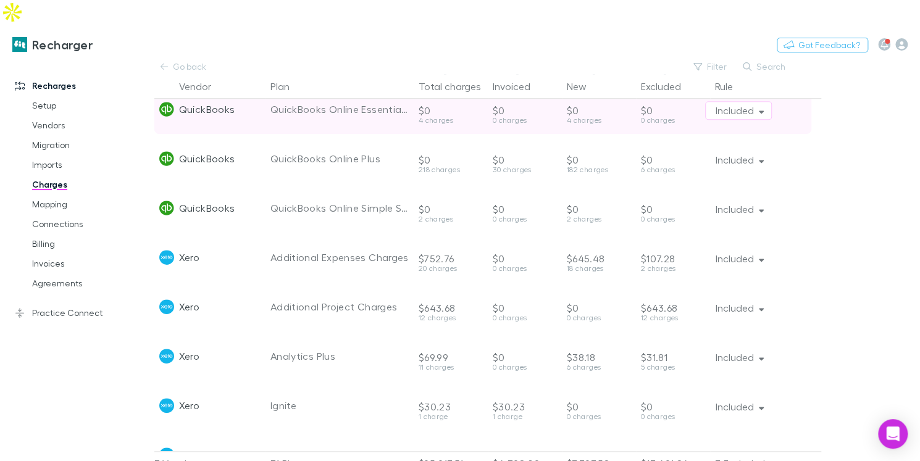
scroll to position [410, 0]
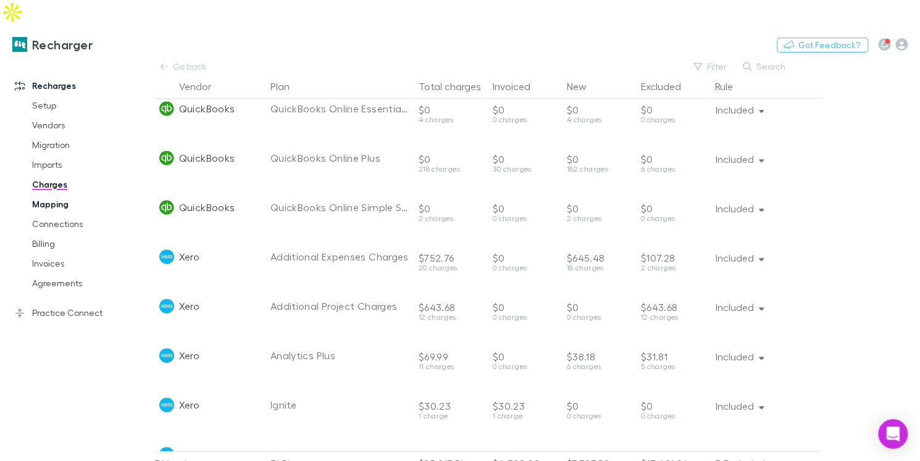
click at [67, 195] on link "Mapping" at bounding box center [86, 205] width 132 height 20
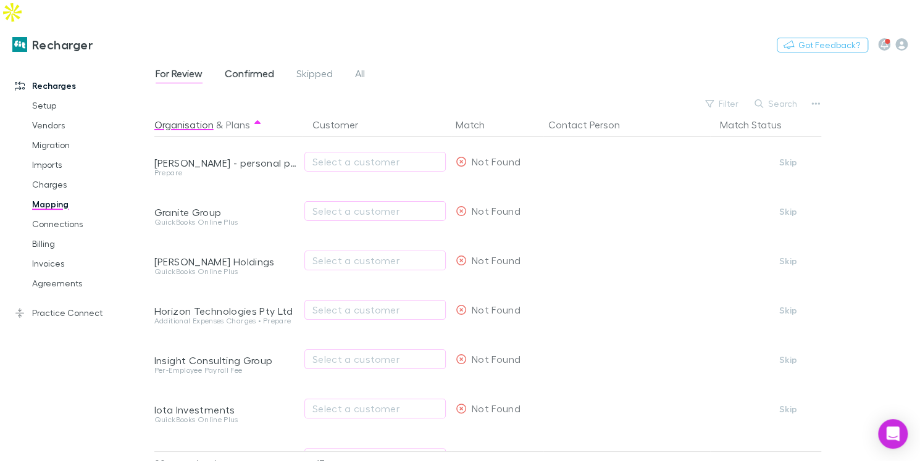
click at [236, 67] on span "Confirmed" at bounding box center [249, 75] width 49 height 16
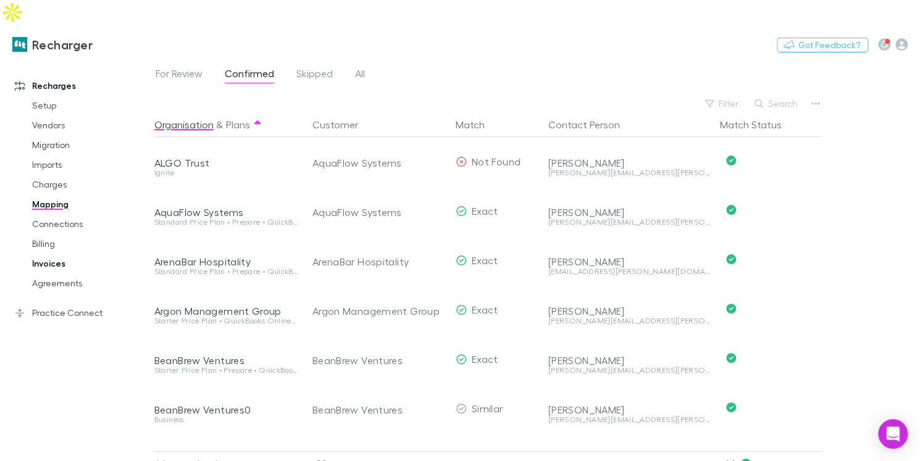
click at [57, 254] on link "Invoices" at bounding box center [86, 264] width 132 height 20
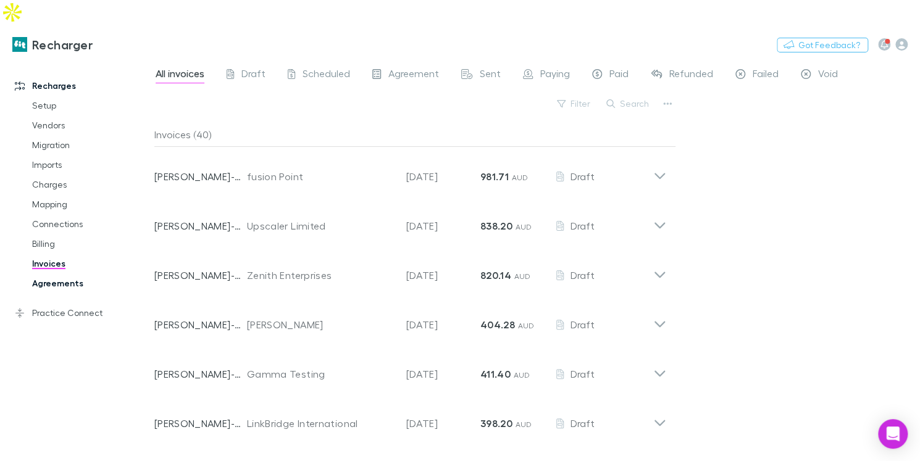
click at [73, 274] on link "Agreements" at bounding box center [86, 284] width 132 height 20
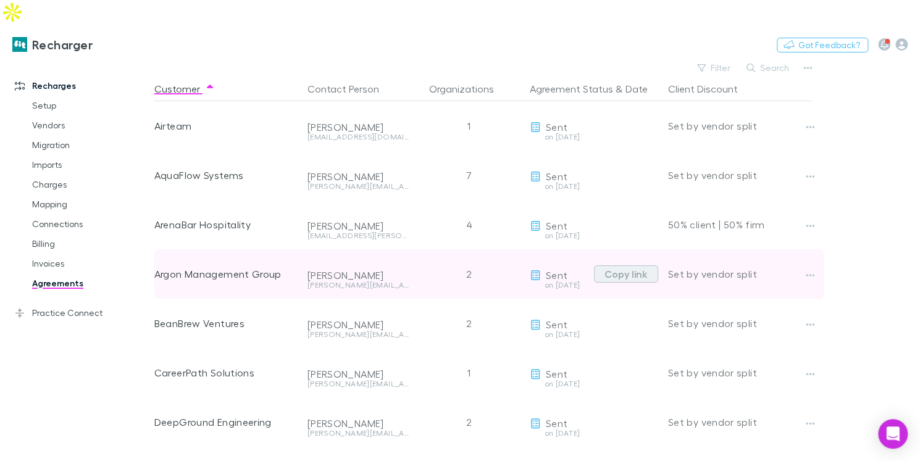
click at [622, 266] on button "Copy link" at bounding box center [626, 274] width 64 height 17
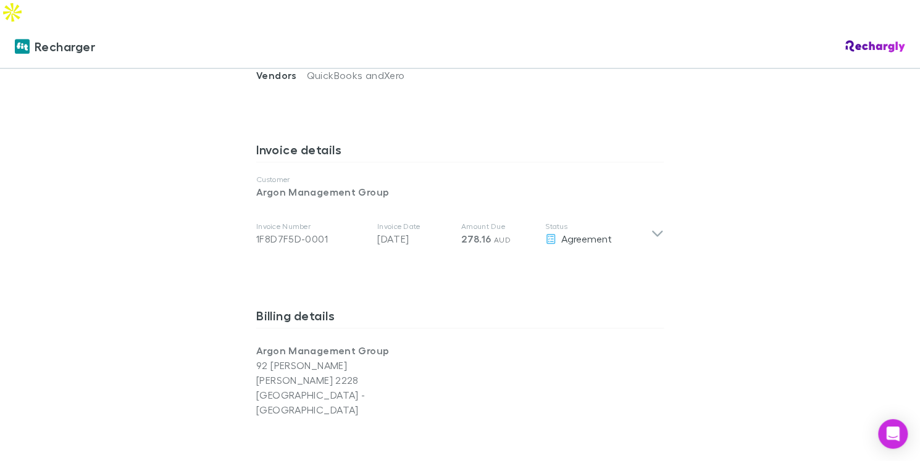
scroll to position [573, 0]
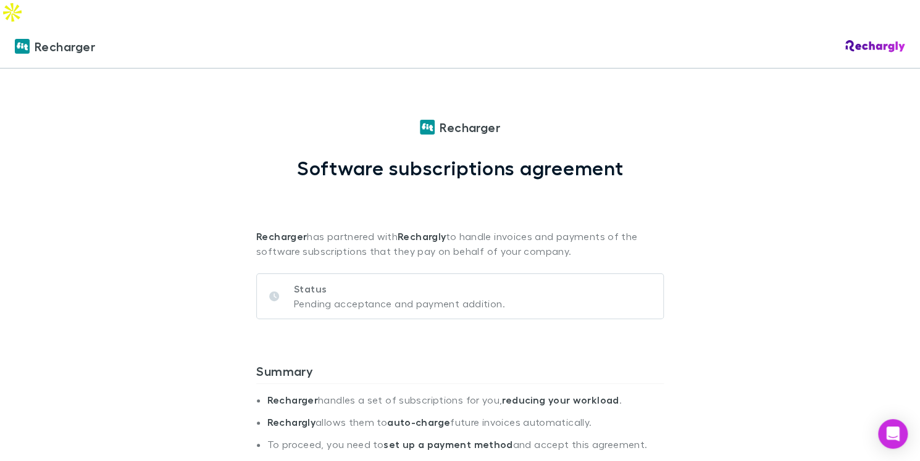
scroll to position [573, 0]
